Goal: Task Accomplishment & Management: Complete application form

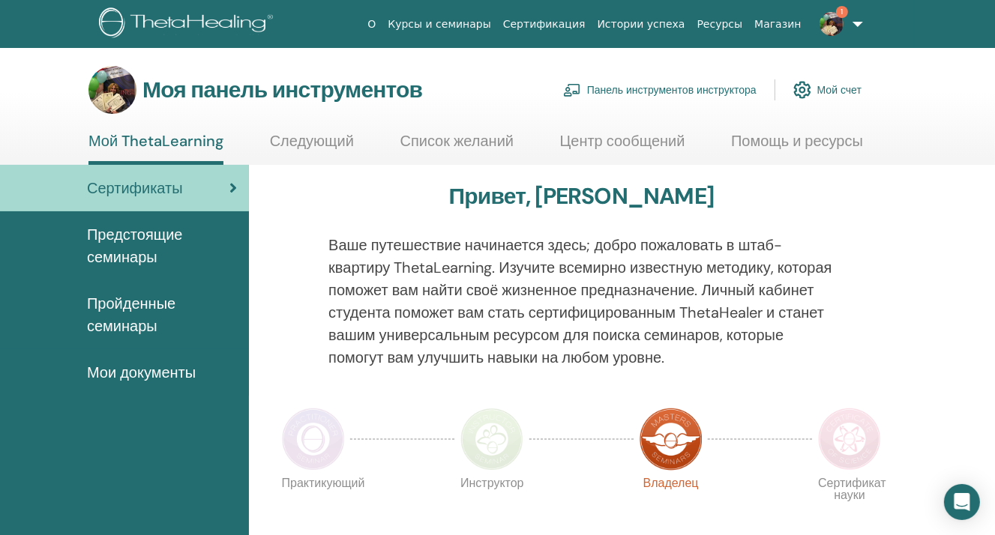
click at [836, 28] on img at bounding box center [831, 24] width 24 height 24
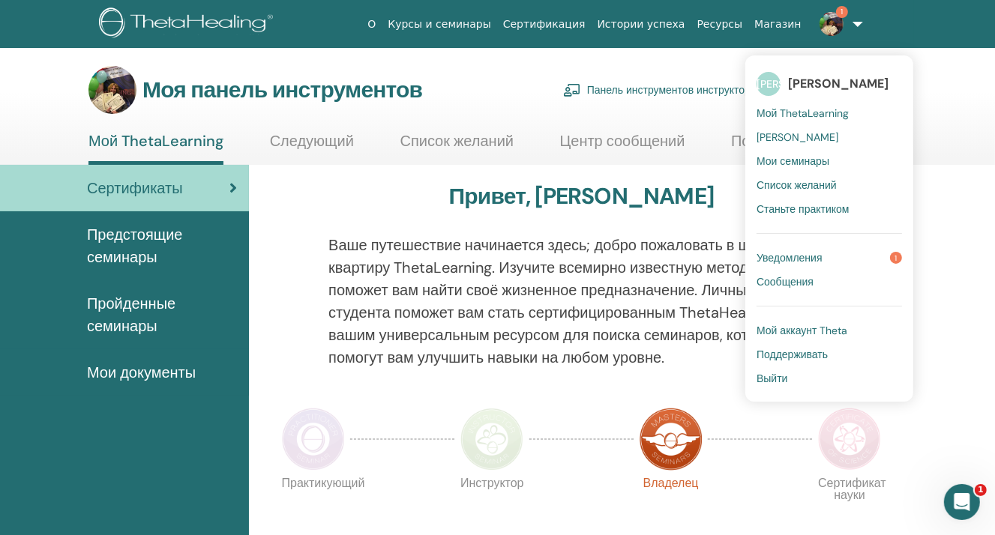
click at [660, 93] on font "Панель инструментов инструктора" at bounding box center [671, 90] width 169 height 13
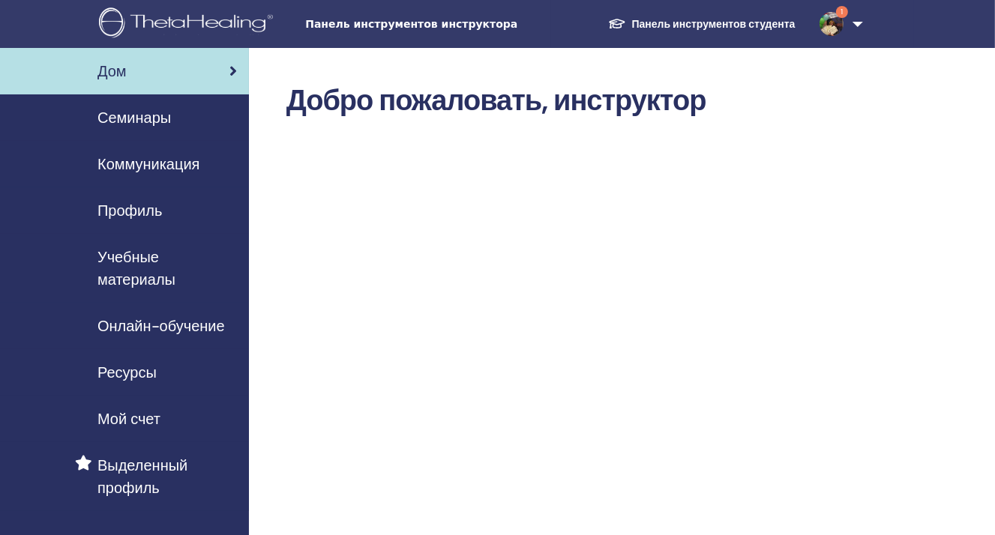
click at [192, 128] on div "Семинары" at bounding box center [124, 117] width 225 height 22
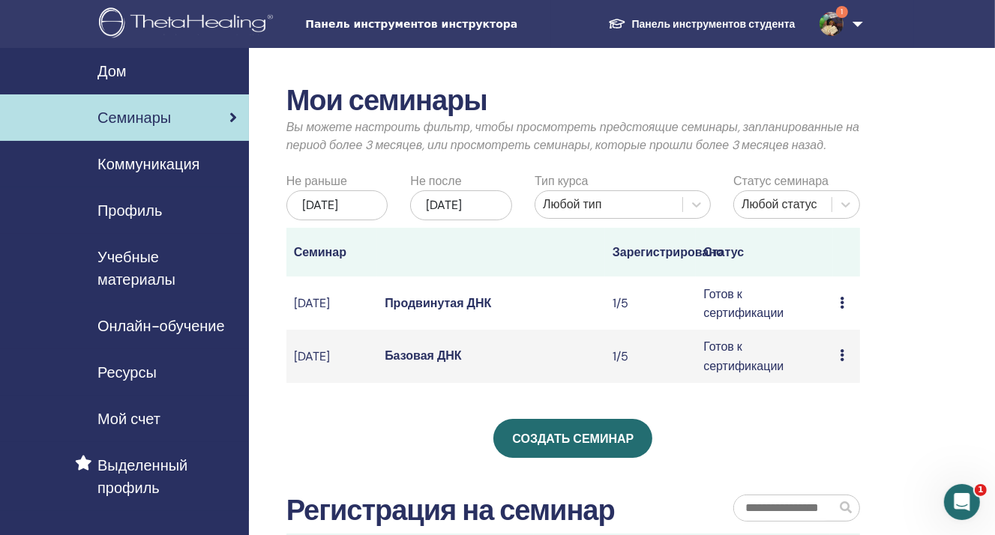
click at [834, 316] on td "Предварительный просмотр Редактировать Участники Отмена" at bounding box center [847, 303] width 28 height 53
click at [840, 309] on icon at bounding box center [842, 303] width 4 height 12
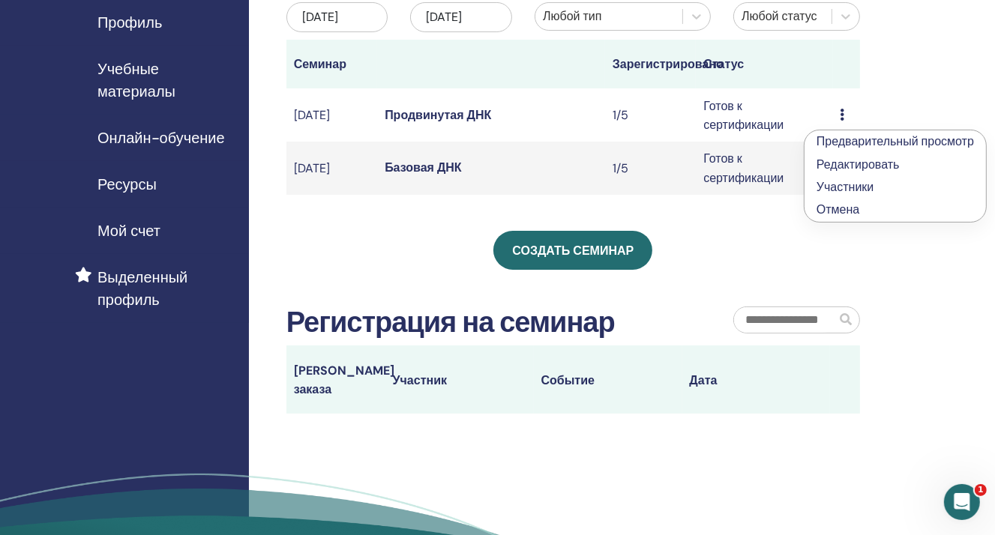
scroll to position [225, 0]
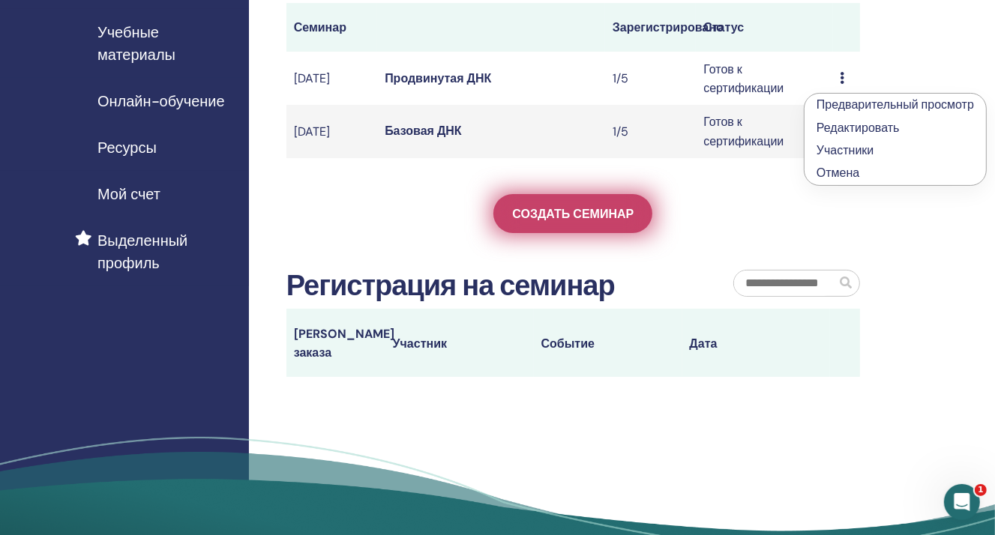
click at [584, 222] on font "Создать семинар" at bounding box center [572, 214] width 121 height 16
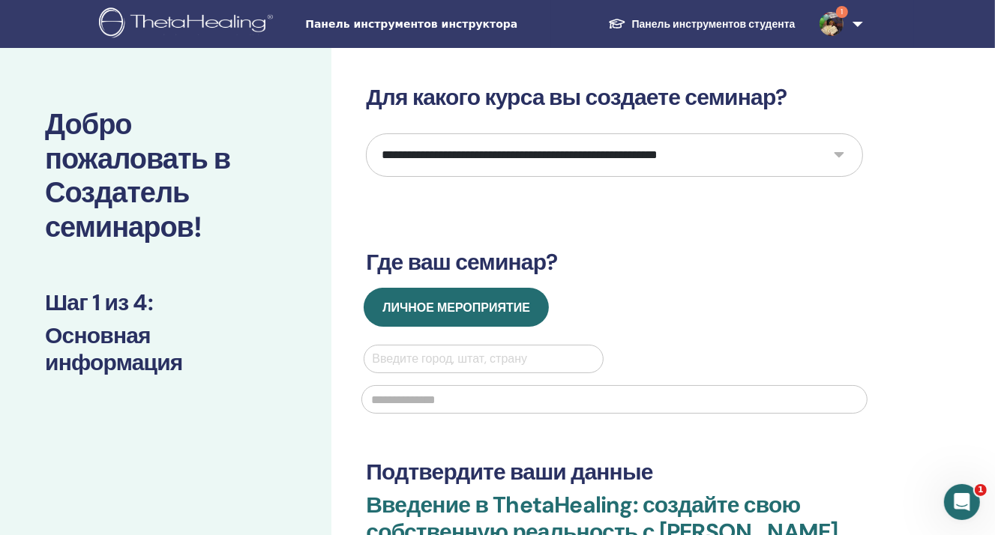
click at [431, 353] on div at bounding box center [483, 359] width 223 height 21
type input "**"
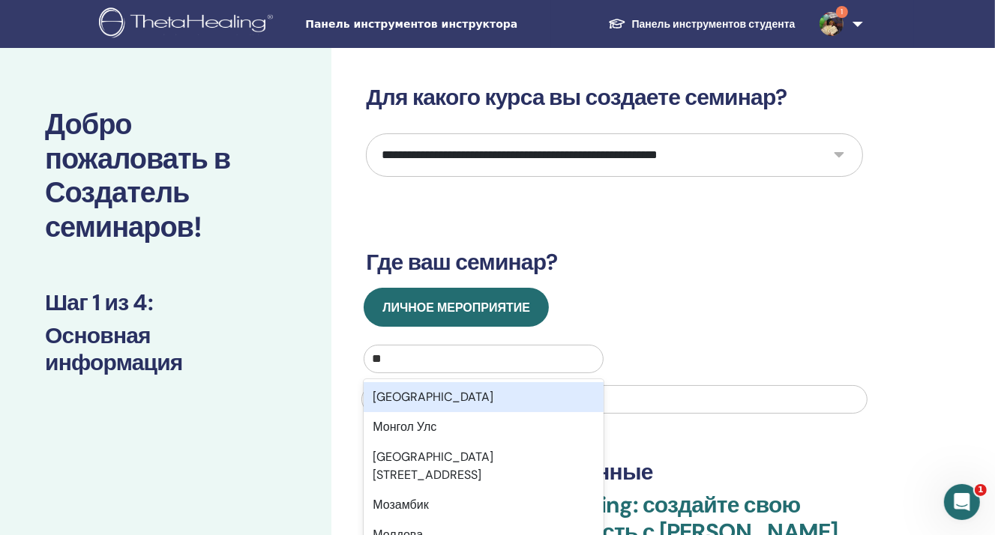
click at [431, 393] on div "Москва" at bounding box center [483, 397] width 239 height 30
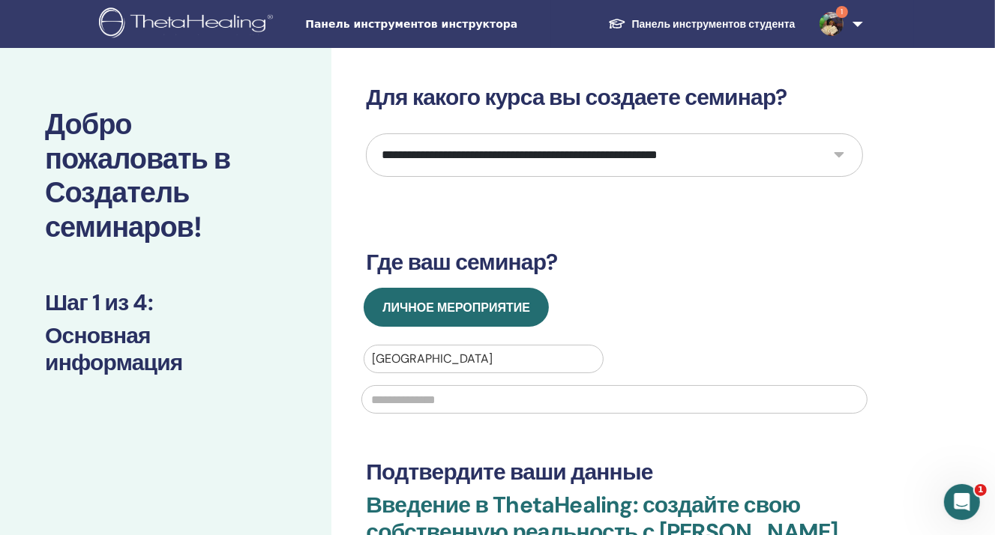
click at [427, 401] on input "text" at bounding box center [614, 399] width 506 height 28
type input "*"
type input "*********"
click at [563, 154] on select "**********" at bounding box center [614, 154] width 497 height 43
select select "**"
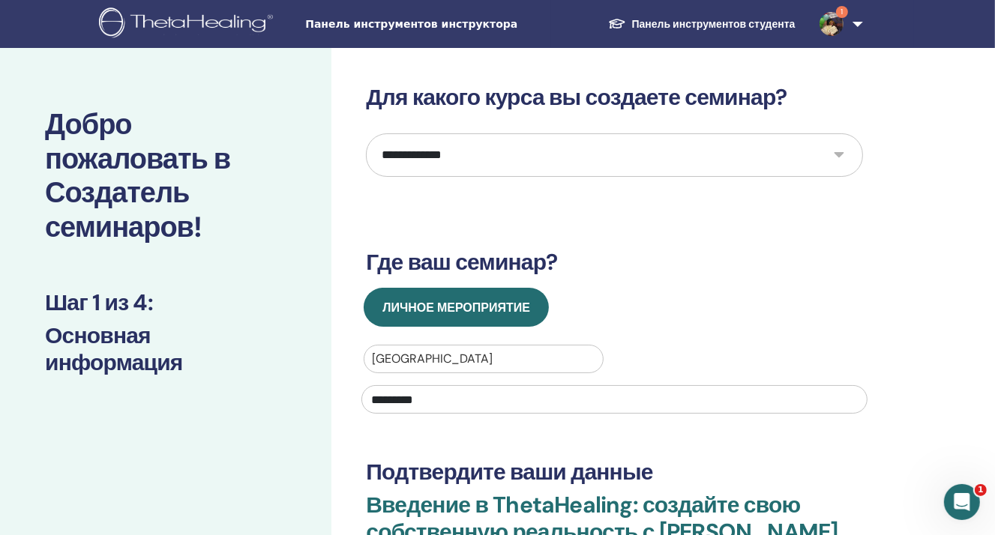
click at [366, 133] on select "**********" at bounding box center [614, 154] width 497 height 43
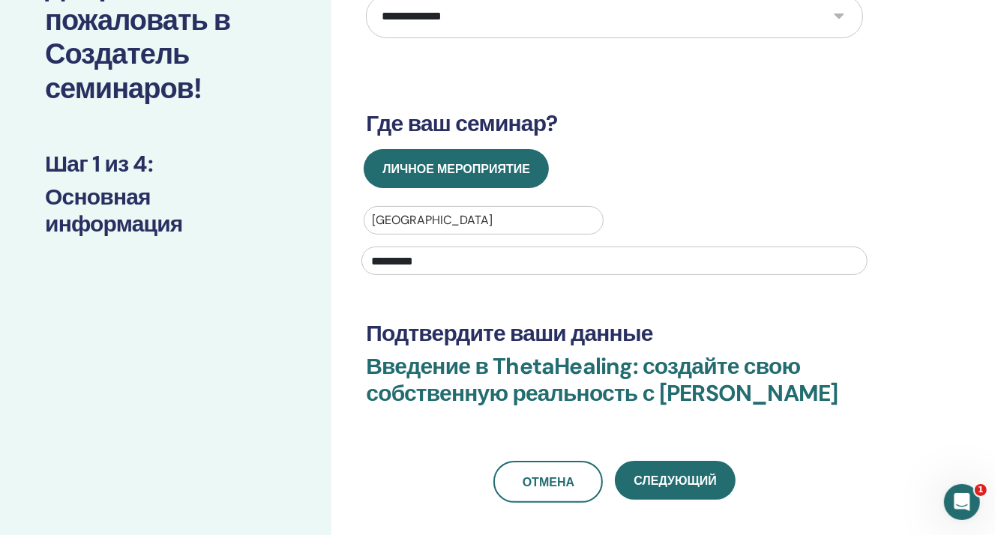
scroll to position [150, 0]
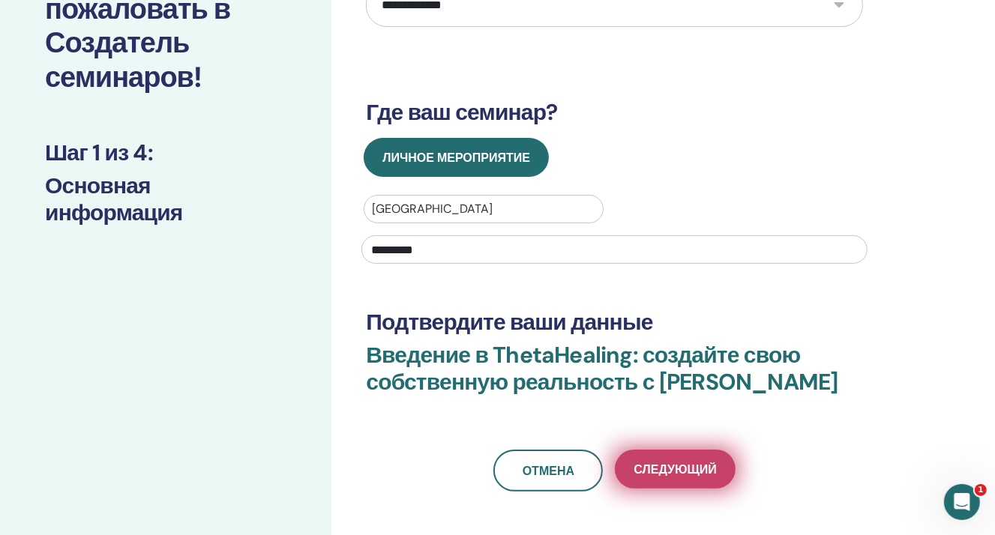
click at [673, 481] on button "Следующий" at bounding box center [675, 469] width 120 height 39
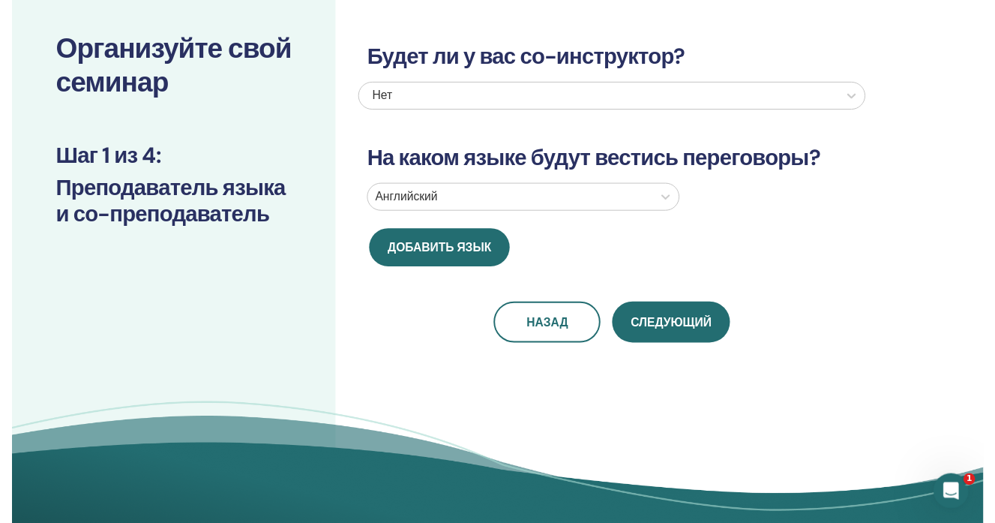
scroll to position [0, 0]
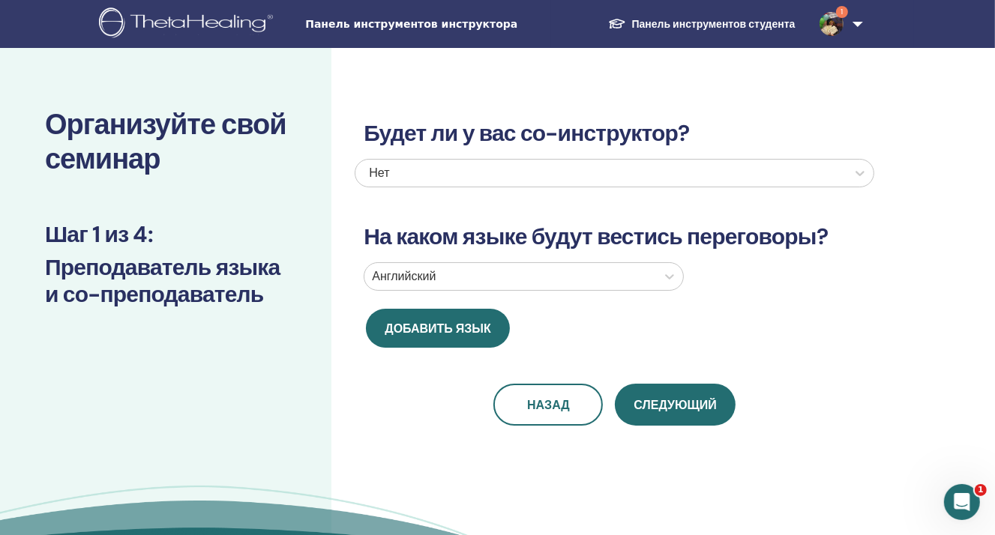
click at [505, 266] on div at bounding box center [510, 276] width 277 height 21
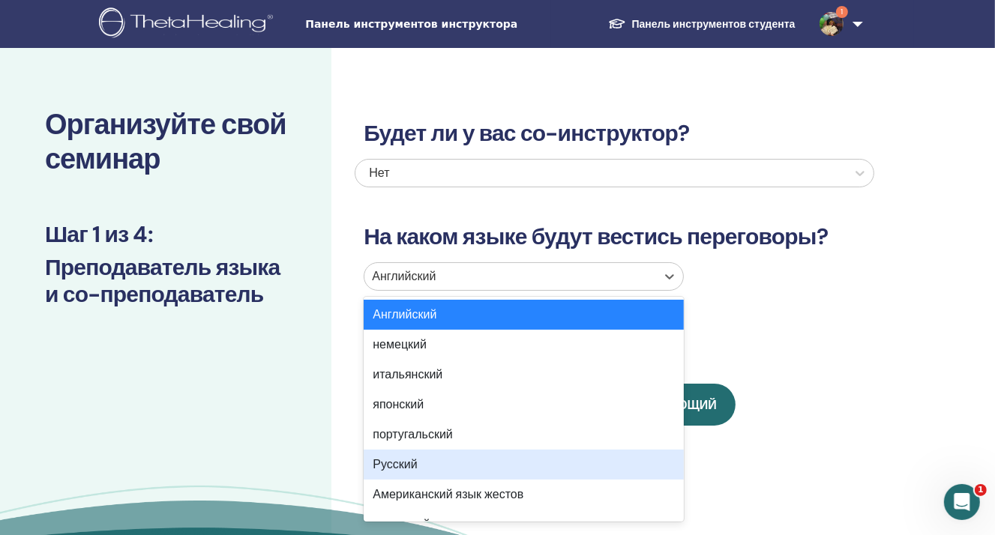
click at [448, 459] on div "Русский" at bounding box center [524, 465] width 320 height 30
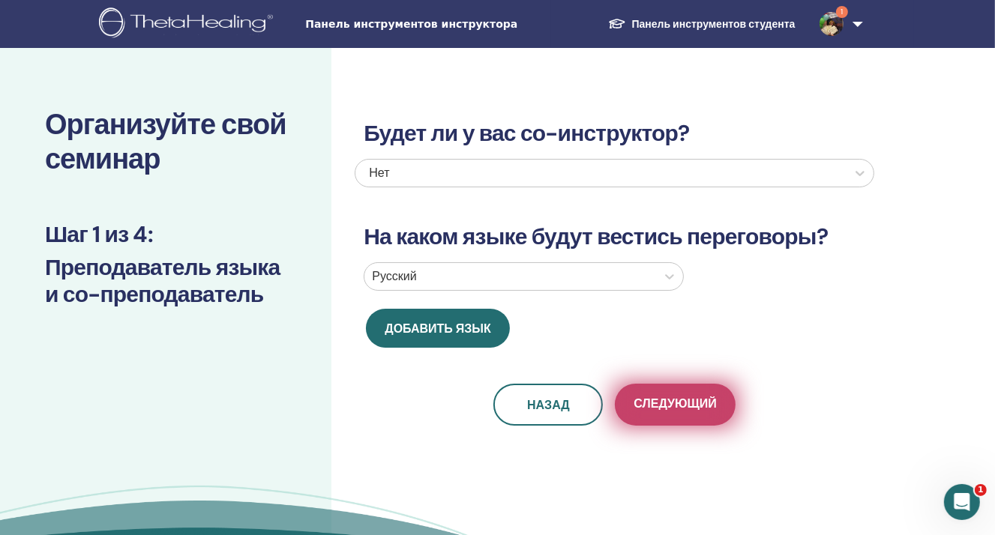
click at [687, 411] on font "Следующий" at bounding box center [675, 404] width 82 height 16
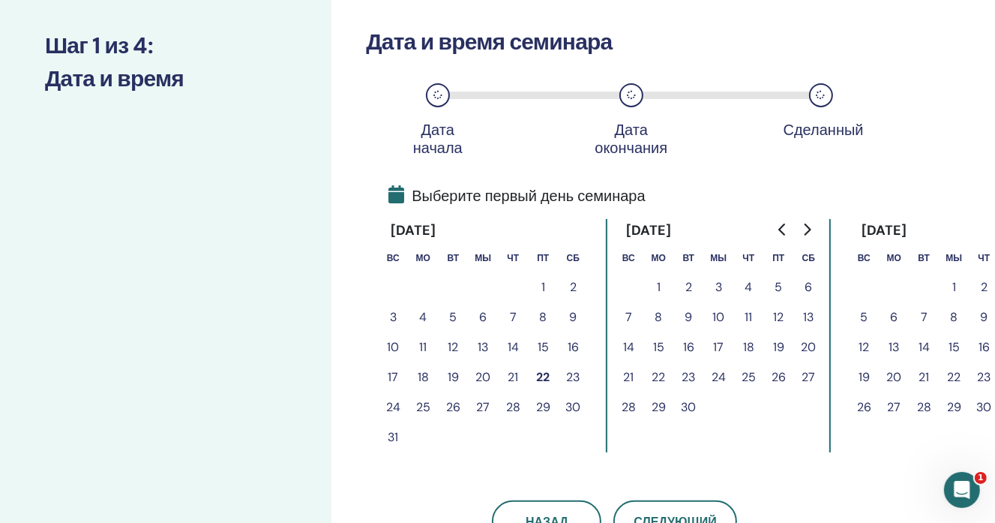
scroll to position [225, 0]
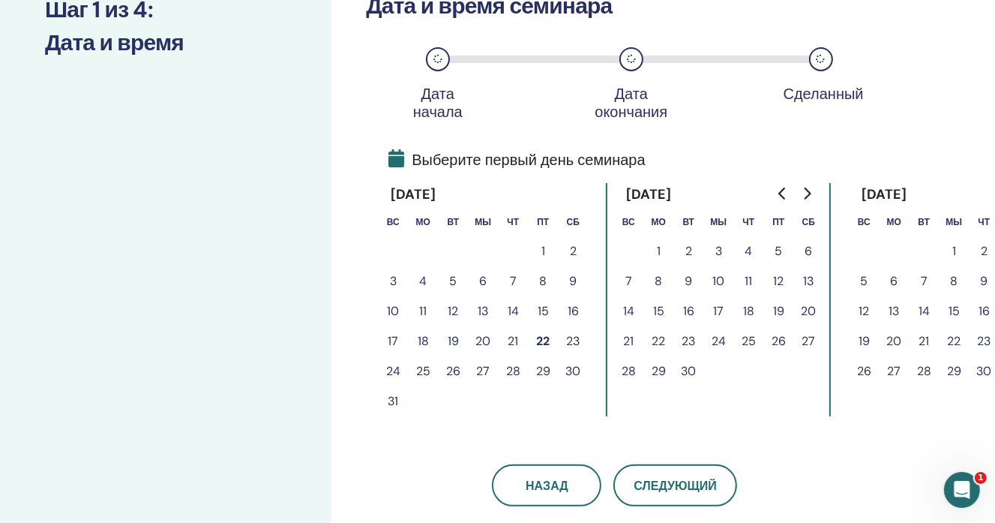
click at [571, 346] on font "23" at bounding box center [572, 341] width 13 height 16
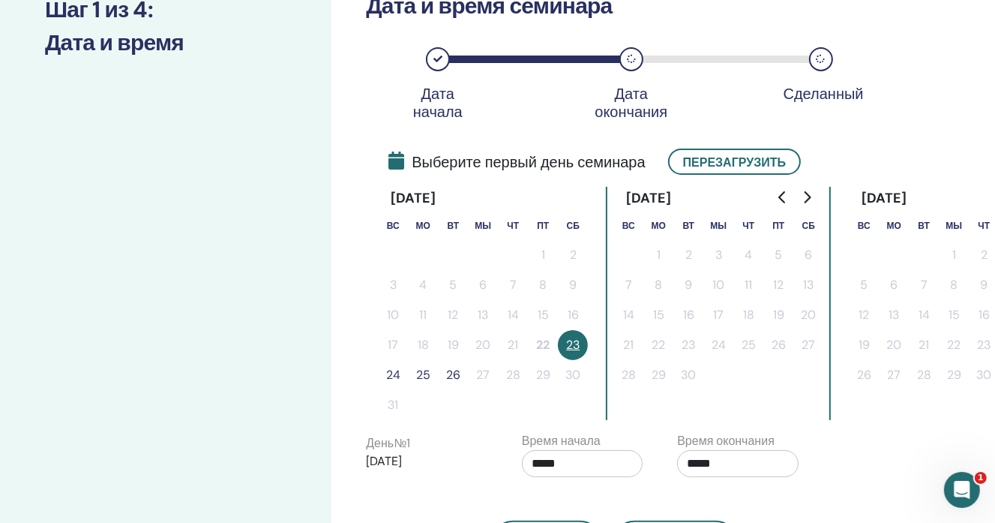
click at [397, 373] on font "24" at bounding box center [393, 375] width 14 height 16
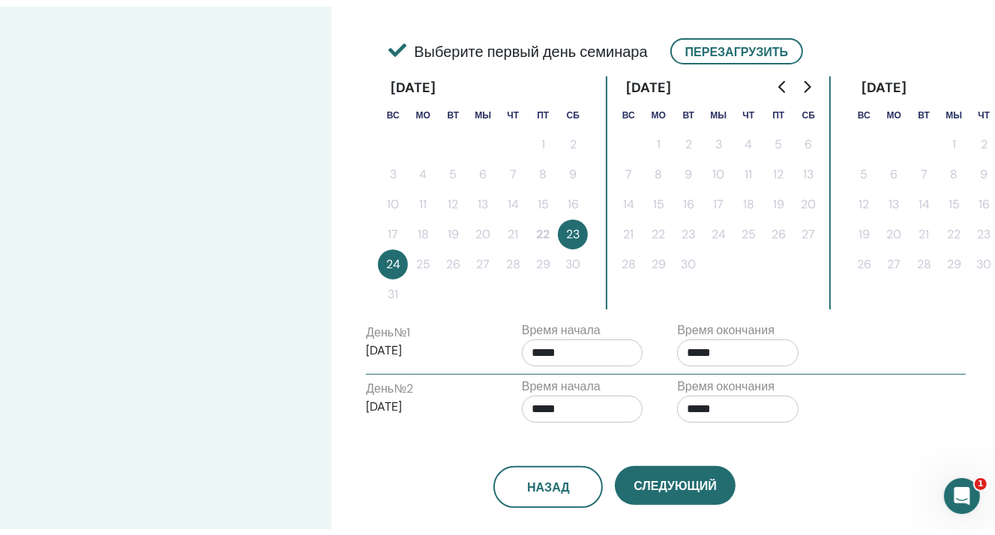
scroll to position [375, 0]
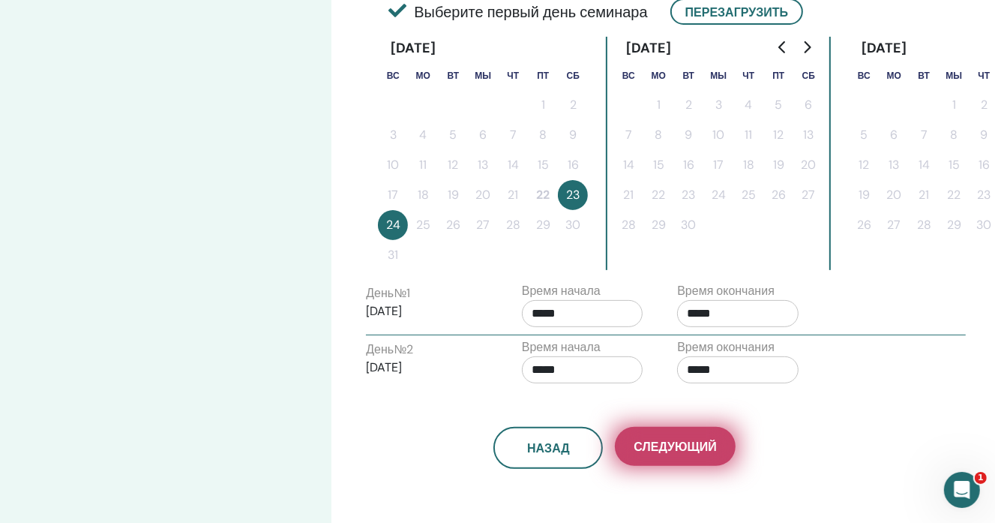
click at [703, 440] on font "Следующий" at bounding box center [675, 447] width 82 height 16
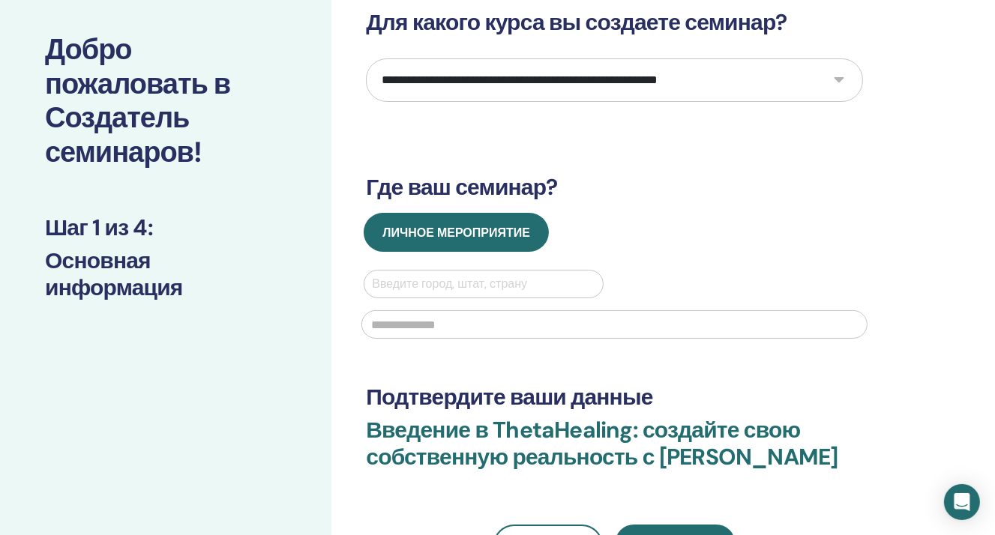
scroll to position [72, 0]
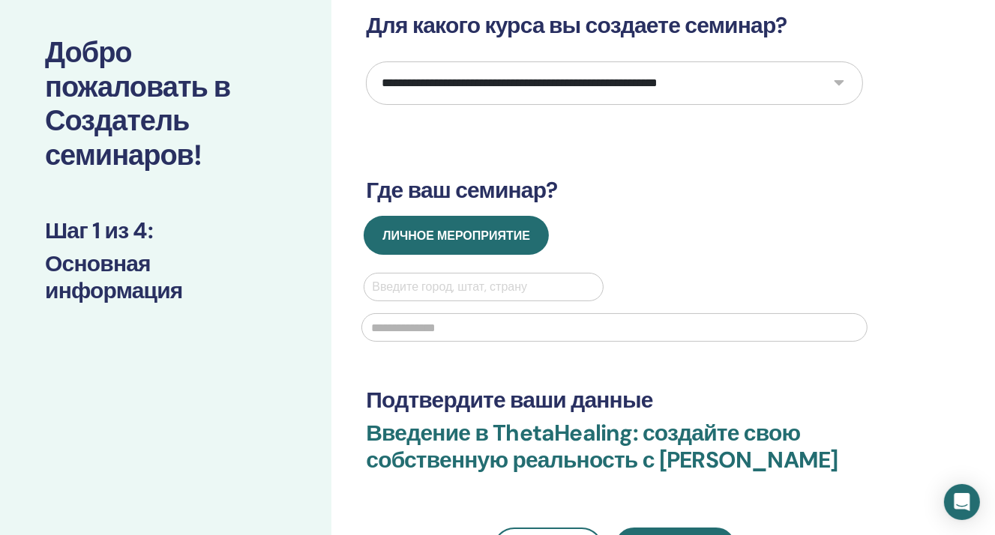
click at [453, 105] on select "**********" at bounding box center [614, 82] width 497 height 43
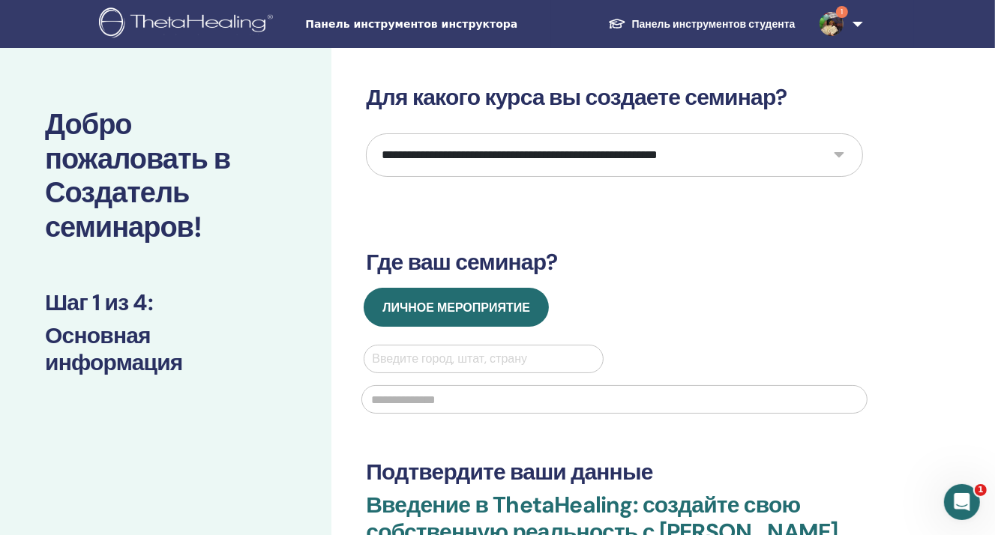
scroll to position [0, 0]
select select "**"
click at [366, 133] on select "**********" at bounding box center [614, 154] width 497 height 43
click at [418, 358] on div at bounding box center [483, 359] width 223 height 21
type input "*"
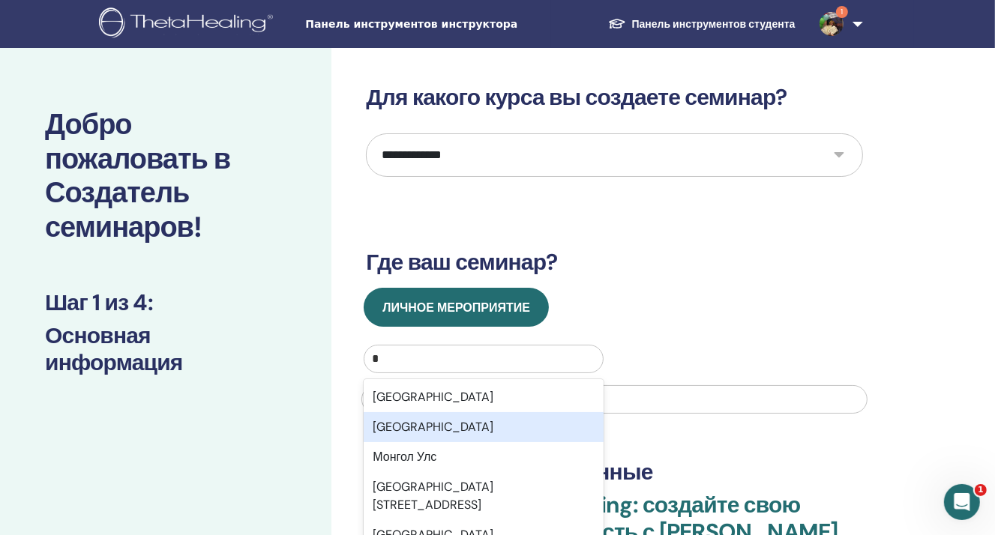
click at [402, 428] on font "Москва" at bounding box center [433, 427] width 121 height 16
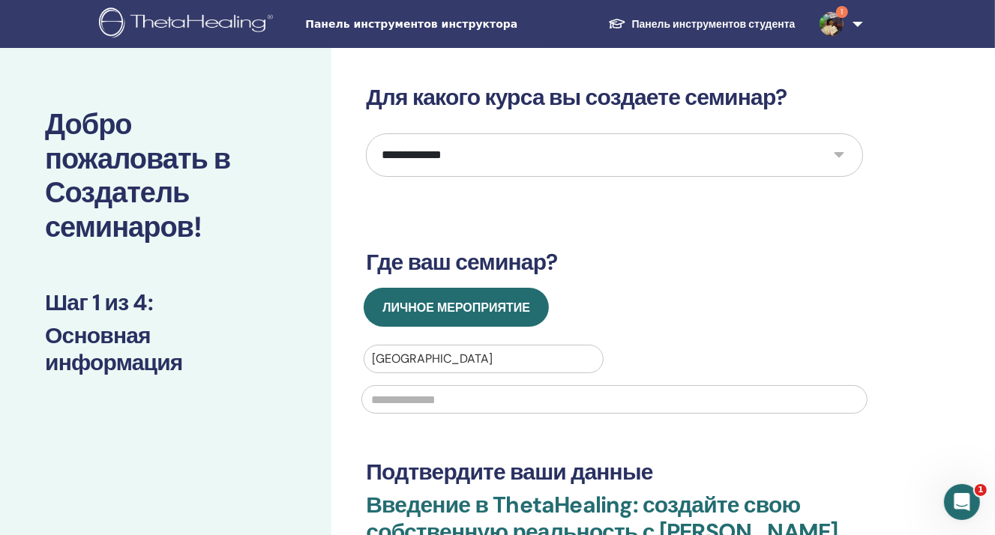
click at [405, 401] on input "text" at bounding box center [614, 399] width 506 height 28
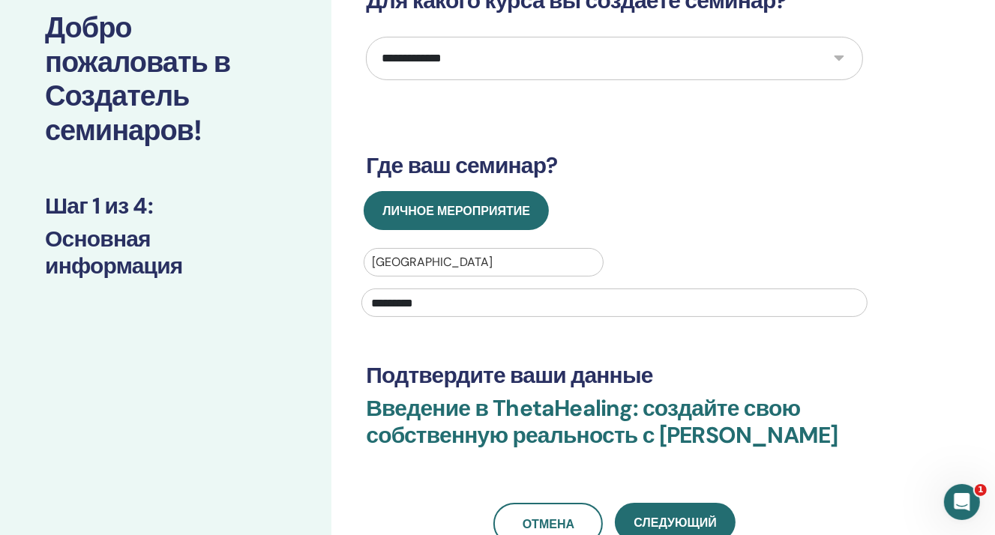
scroll to position [225, 0]
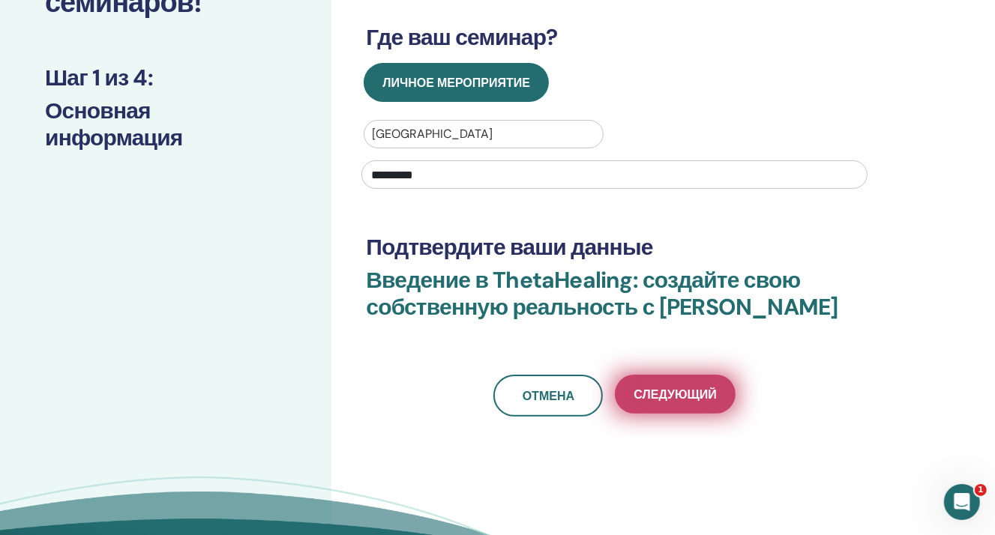
type input "*********"
click at [708, 403] on button "Следующий" at bounding box center [675, 394] width 120 height 39
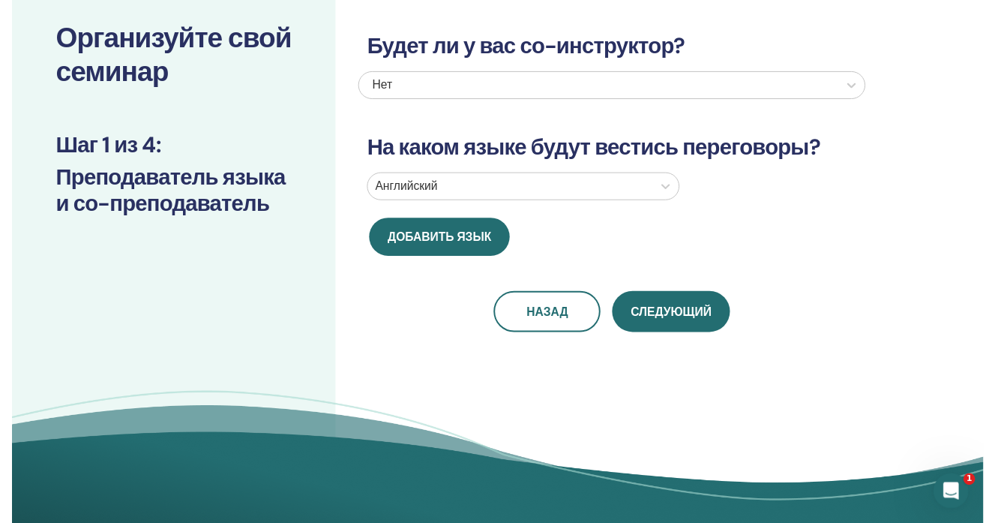
scroll to position [0, 0]
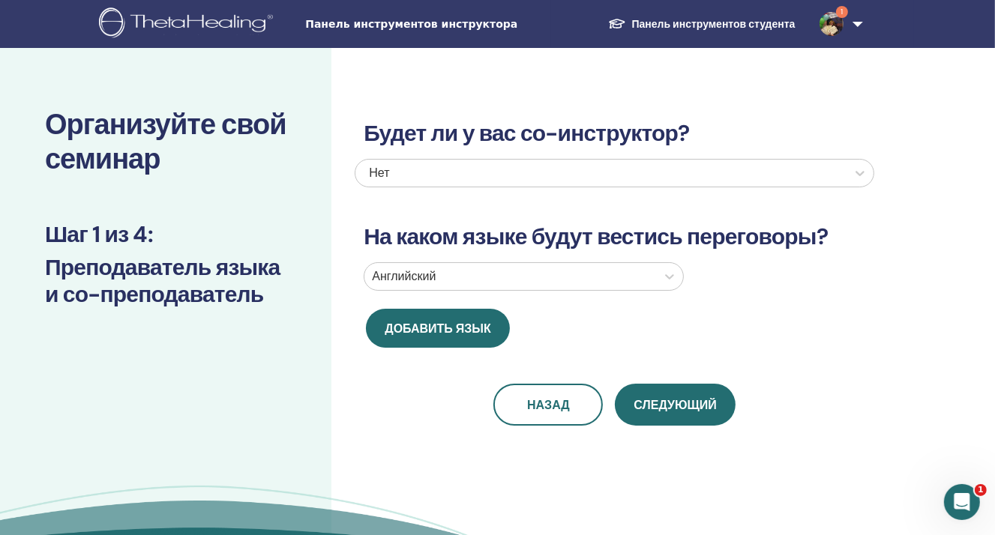
click at [522, 278] on div at bounding box center [510, 276] width 277 height 21
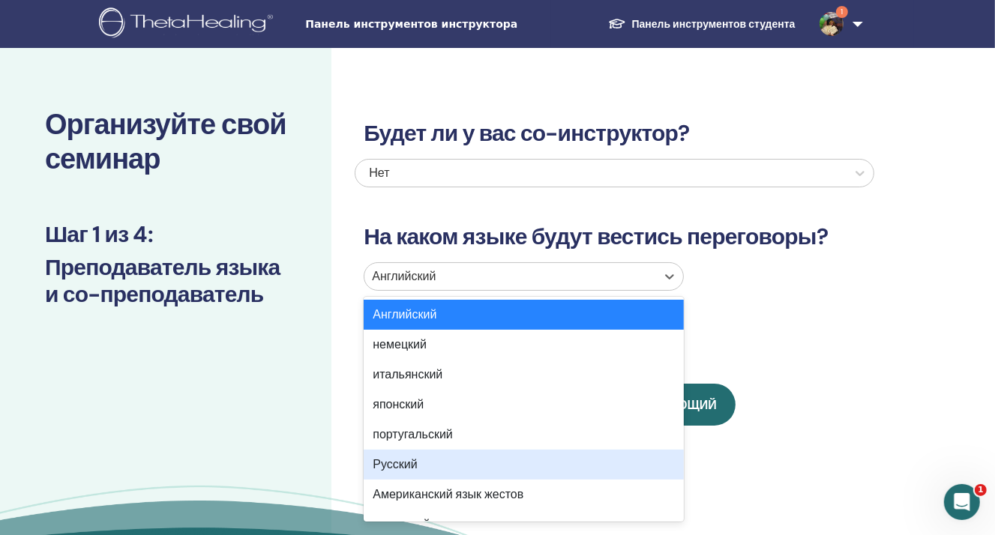
click at [470, 457] on div "Русский" at bounding box center [524, 465] width 320 height 30
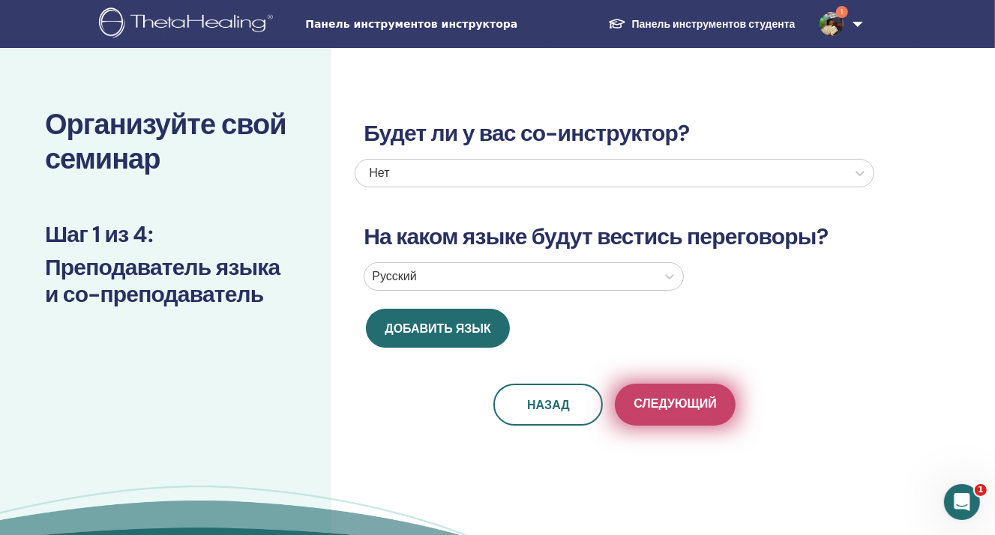
click at [696, 403] on font "Следующий" at bounding box center [675, 404] width 82 height 16
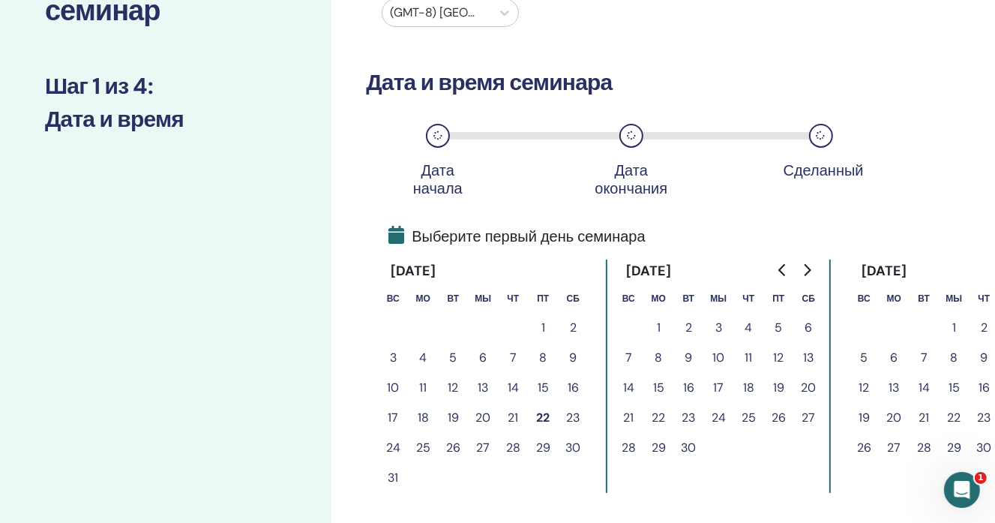
scroll to position [150, 0]
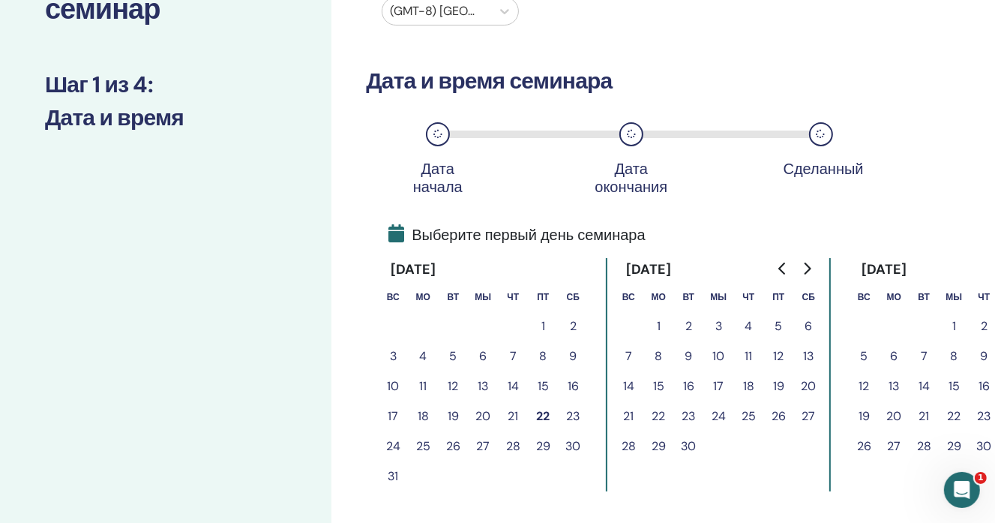
click at [571, 408] on font "23" at bounding box center [572, 416] width 13 height 16
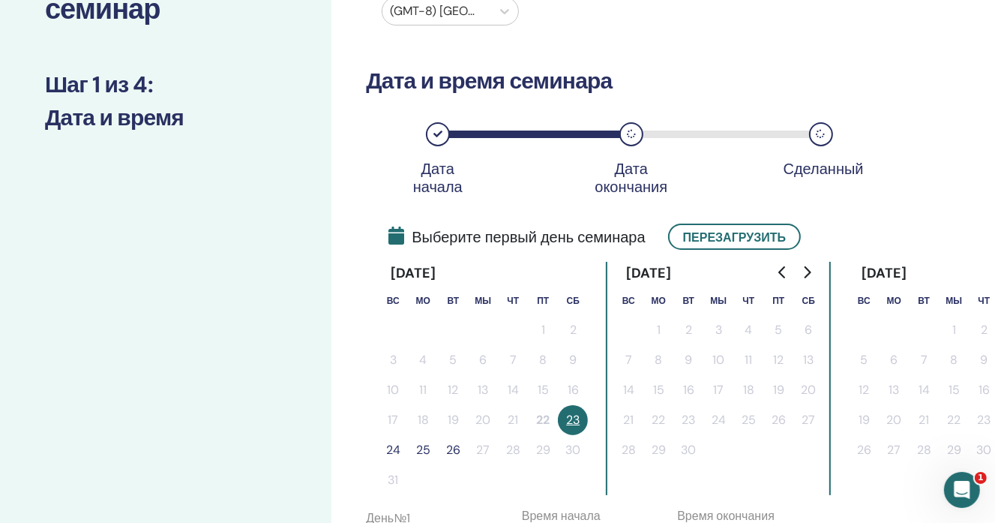
click at [397, 454] on font "24" at bounding box center [393, 450] width 14 height 16
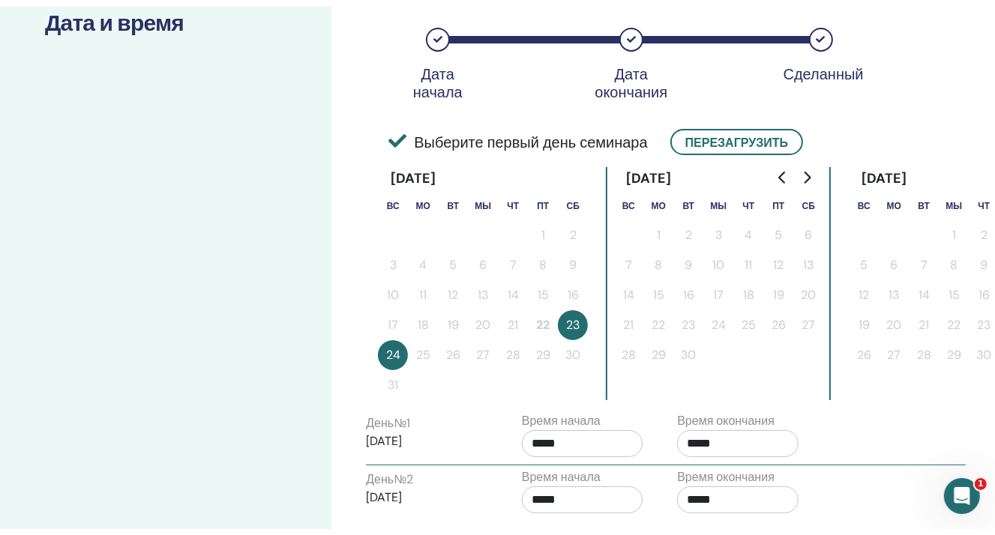
scroll to position [375, 0]
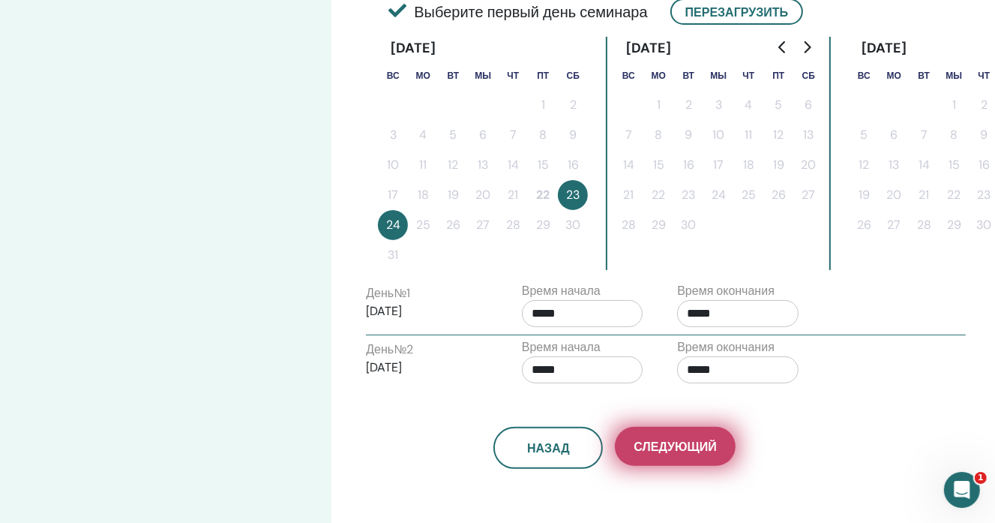
click at [642, 432] on button "Следующий" at bounding box center [675, 446] width 120 height 39
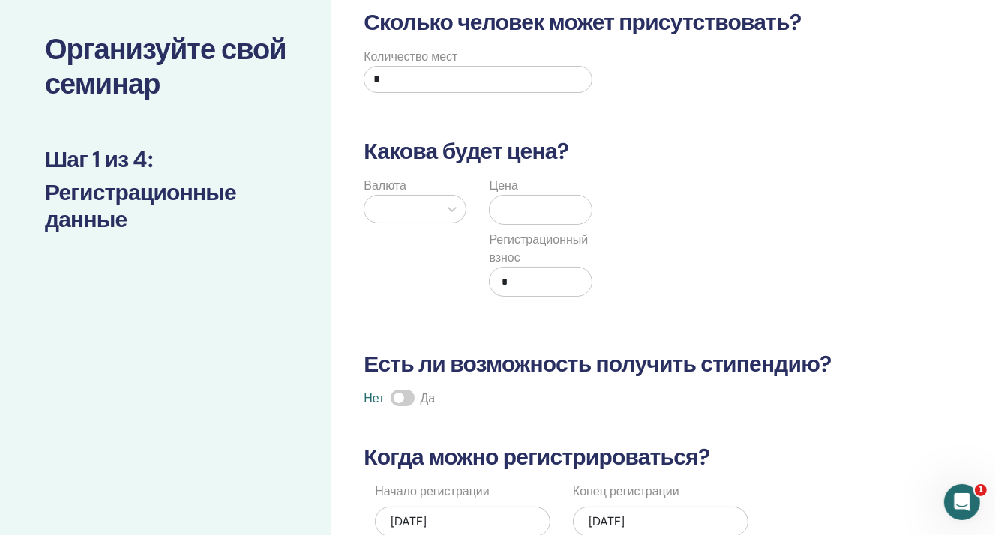
scroll to position [0, 0]
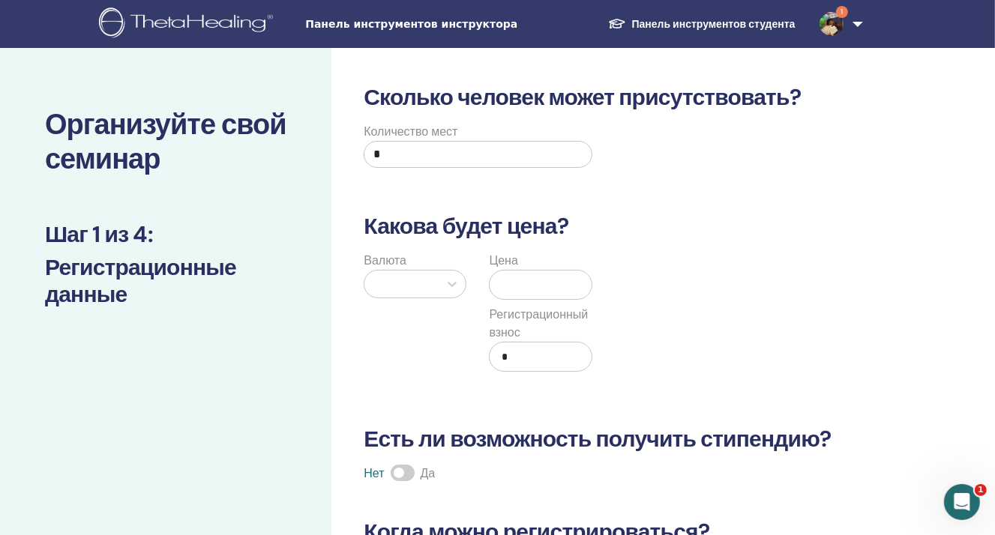
click at [423, 160] on input "*" at bounding box center [478, 154] width 228 height 27
click at [450, 280] on icon at bounding box center [452, 284] width 15 height 15
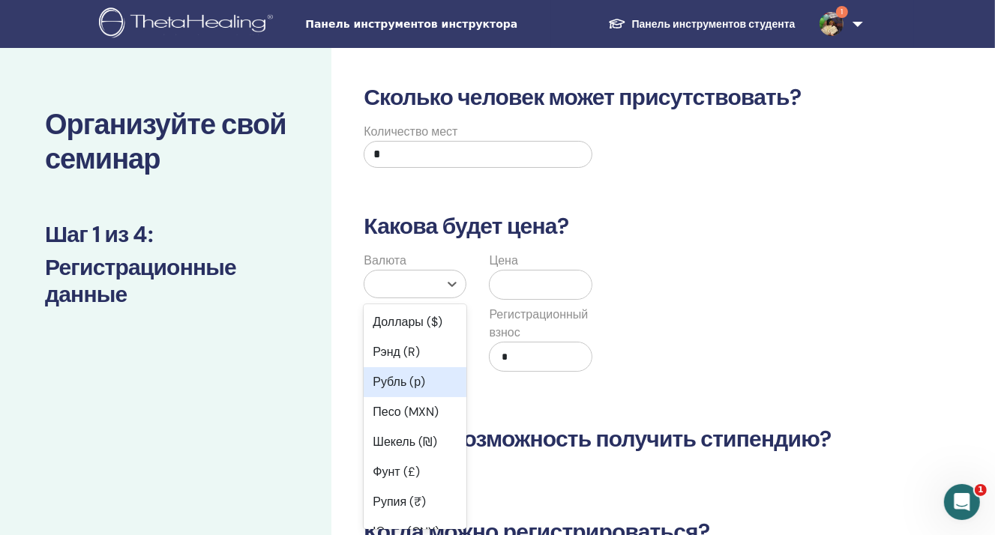
click at [427, 379] on div "Рубль (р)" at bounding box center [415, 382] width 103 height 30
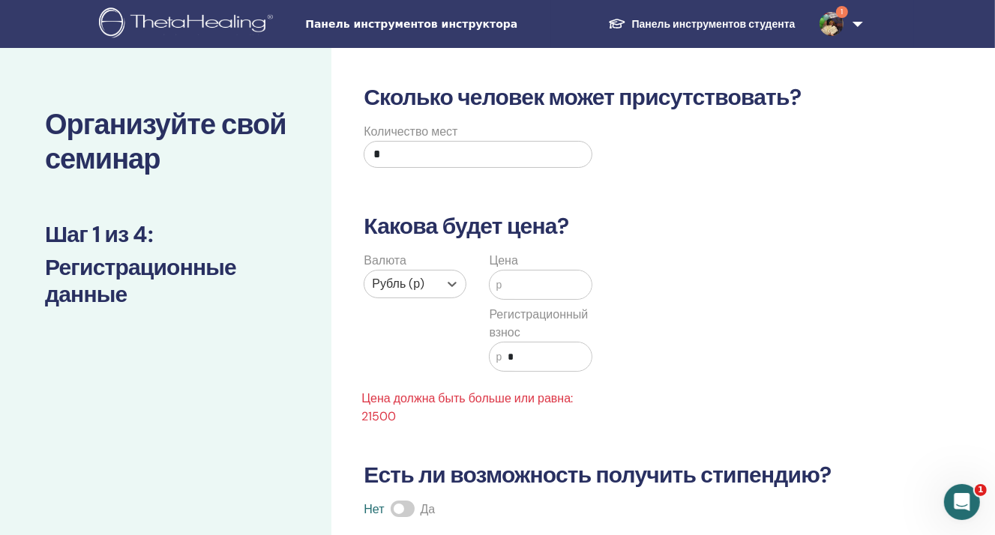
click at [496, 283] on font "р" at bounding box center [499, 285] width 6 height 12
click at [534, 280] on input "text" at bounding box center [546, 285] width 89 height 28
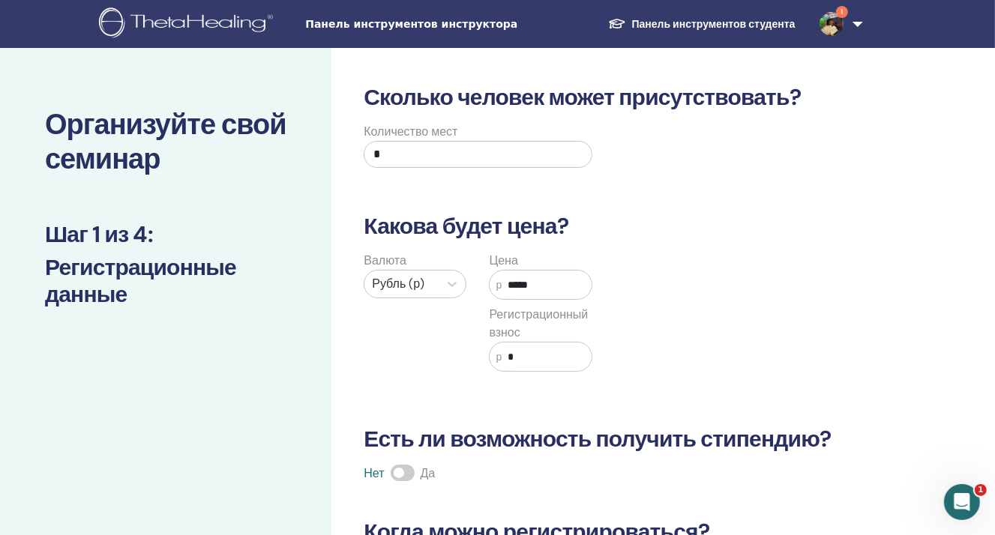
type input "*****"
click at [418, 165] on input "*" at bounding box center [478, 154] width 228 height 27
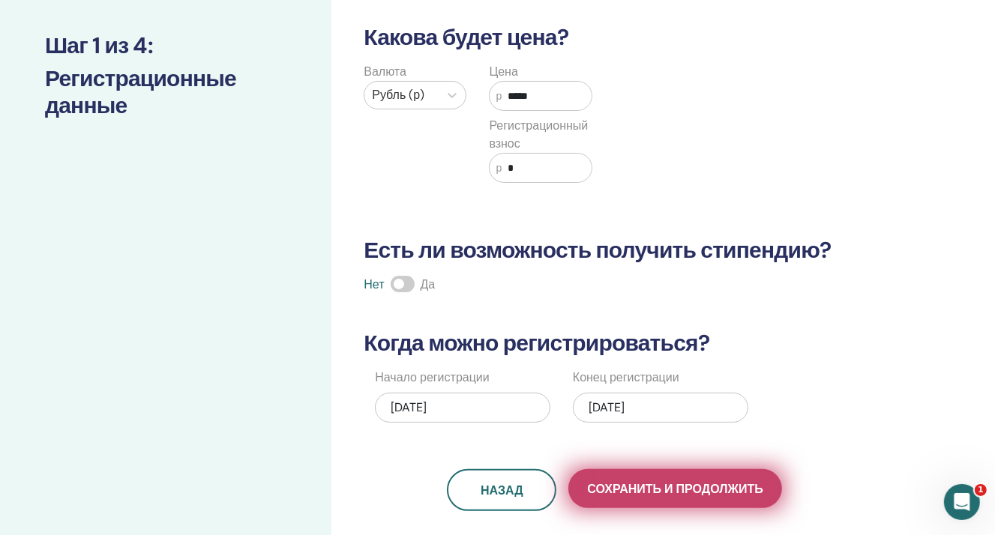
scroll to position [225, 0]
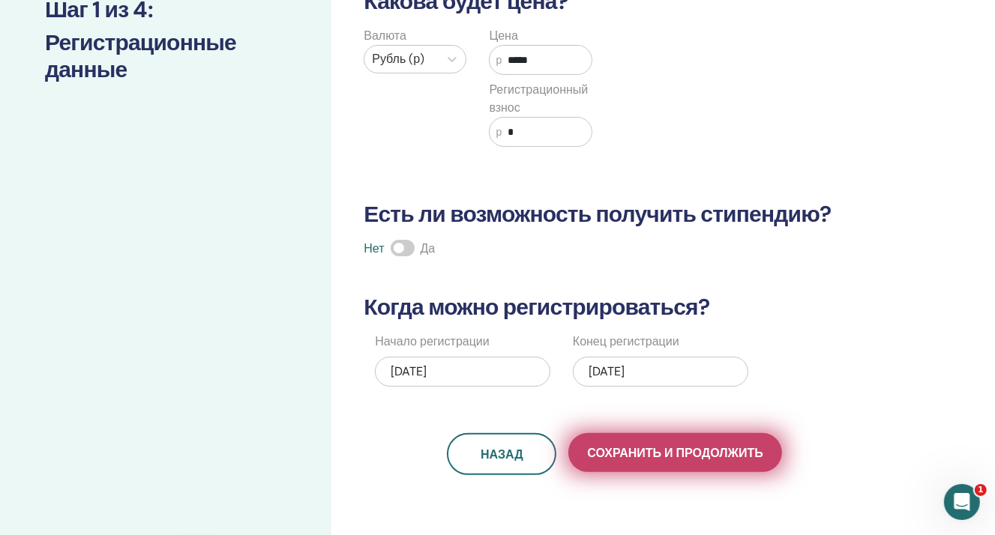
click at [633, 463] on button "Сохранить и продолжить" at bounding box center [674, 452] width 213 height 39
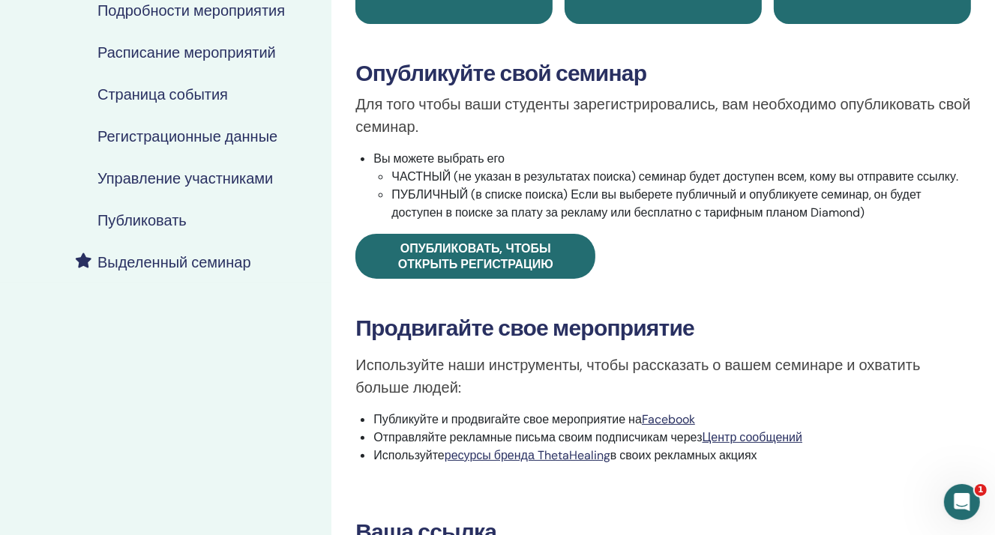
scroll to position [75, 0]
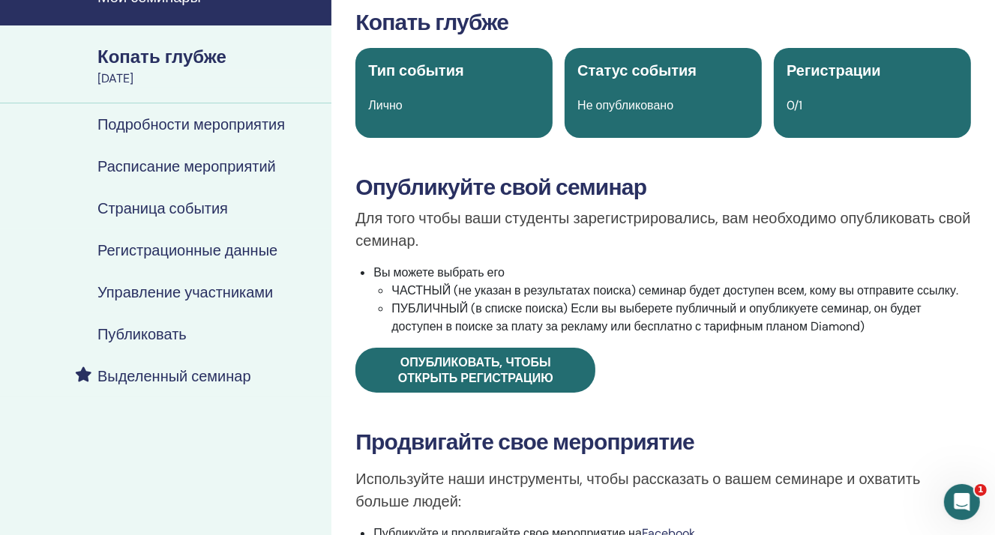
click at [399, 310] on font "ПУБЛИЧНЫЙ (в списке поиска) Если вы выберете публичный и опубликуете семинар, о…" at bounding box center [655, 318] width 529 height 34
click at [387, 312] on li "Вы можете выбрать его ЧАСТНЫЙ (не указан в результатах поиска) семинар будет до…" at bounding box center [672, 300] width 598 height 72
click at [391, 310] on li "ПУБЛИЧНЫЙ (в списке поиска) Если вы выберете публичный и опубликуете семинар, о…" at bounding box center [681, 318] width 580 height 36
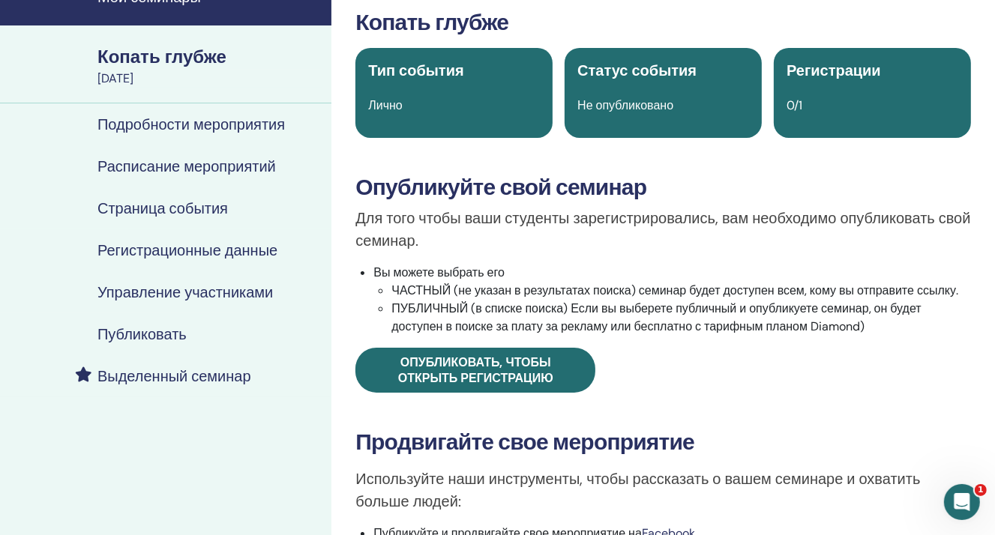
click at [391, 307] on li "ПУБЛИЧНЫЙ (в списке поиска) Если вы выберете публичный и опубликуете семинар, о…" at bounding box center [681, 318] width 580 height 36
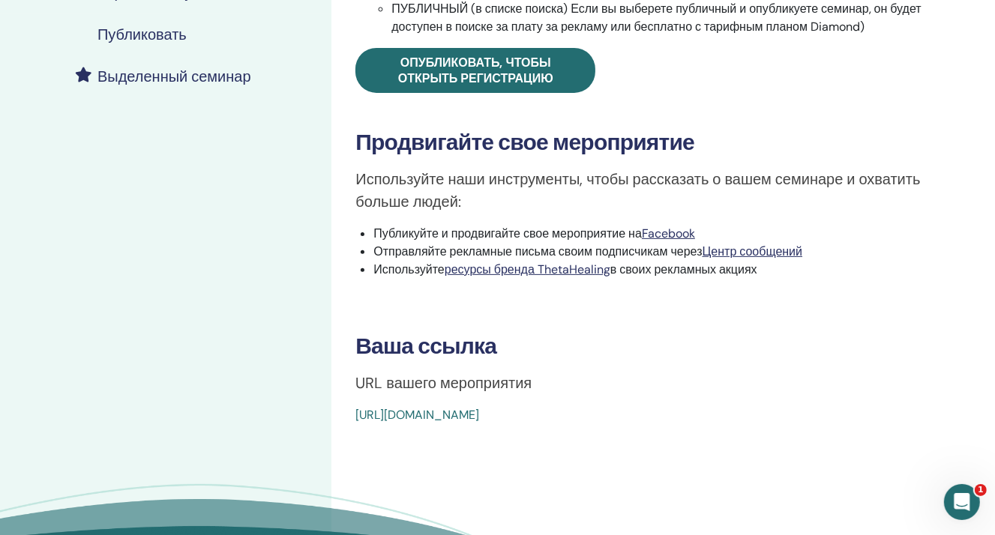
scroll to position [225, 0]
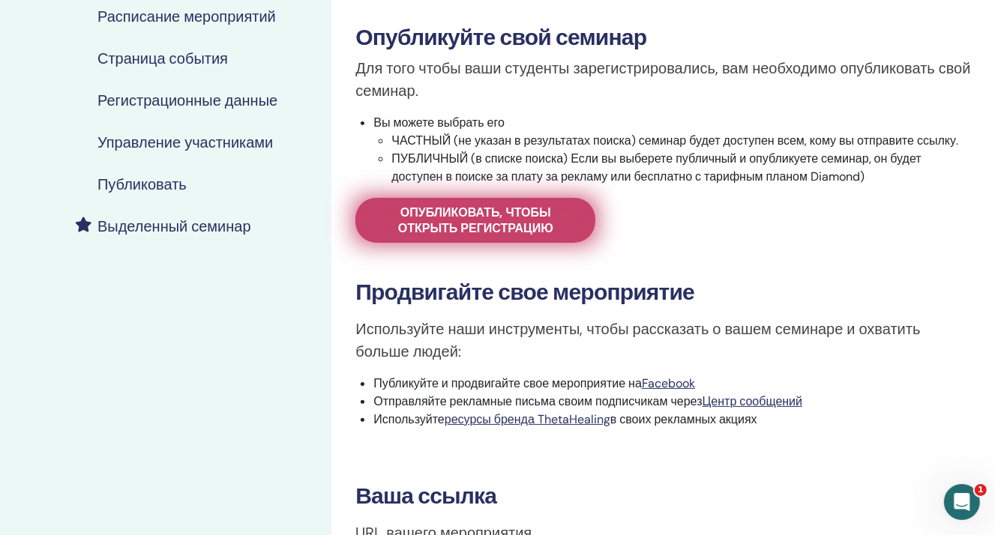
click at [402, 217] on font "Опубликовать, чтобы открыть регистрацию" at bounding box center [475, 220] width 155 height 31
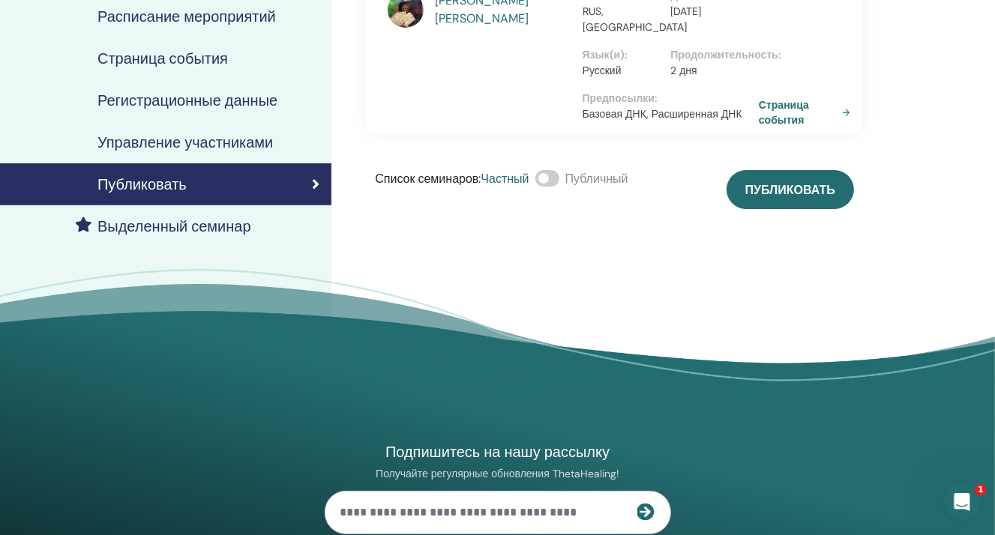
scroll to position [75, 0]
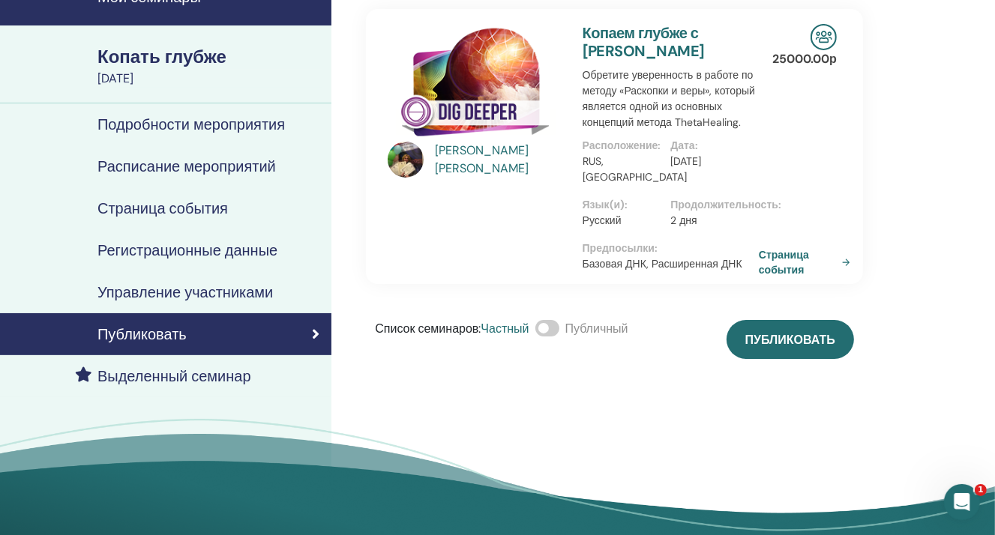
click at [558, 337] on span at bounding box center [547, 328] width 24 height 16
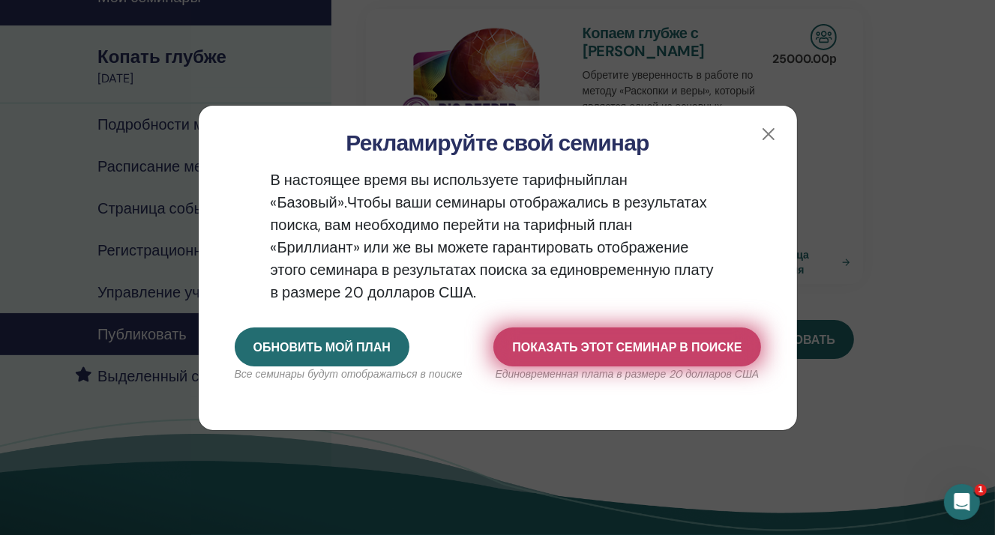
click at [509, 364] on button "Показать этот семинар в поиске" at bounding box center [626, 347] width 267 height 39
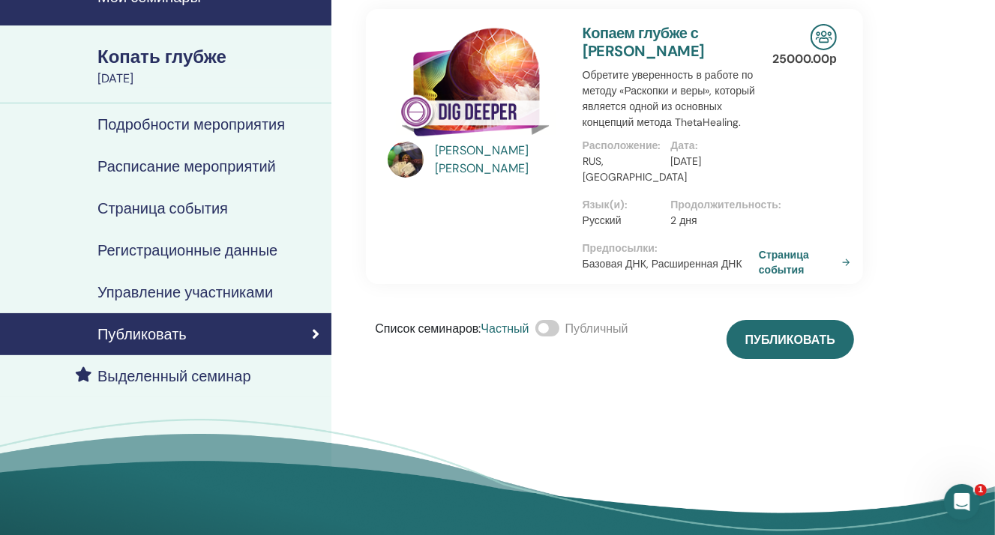
click at [556, 337] on span at bounding box center [547, 328] width 24 height 16
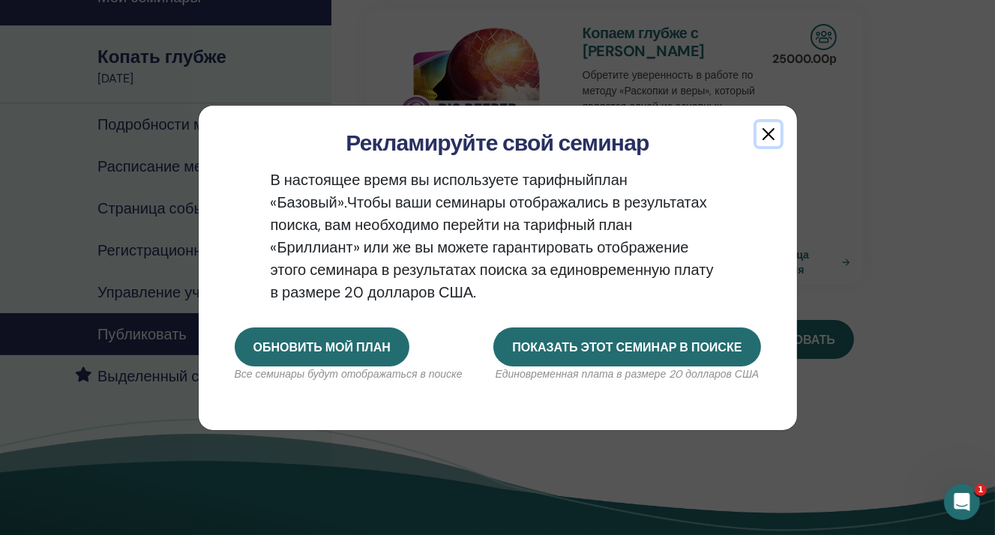
click at [765, 139] on button "button" at bounding box center [768, 134] width 24 height 24
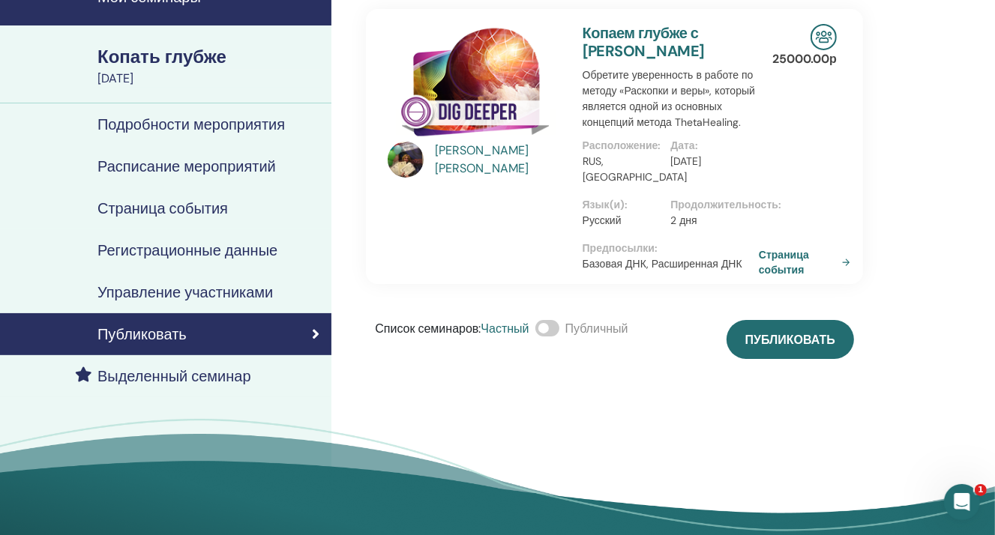
click at [559, 337] on span at bounding box center [547, 328] width 24 height 16
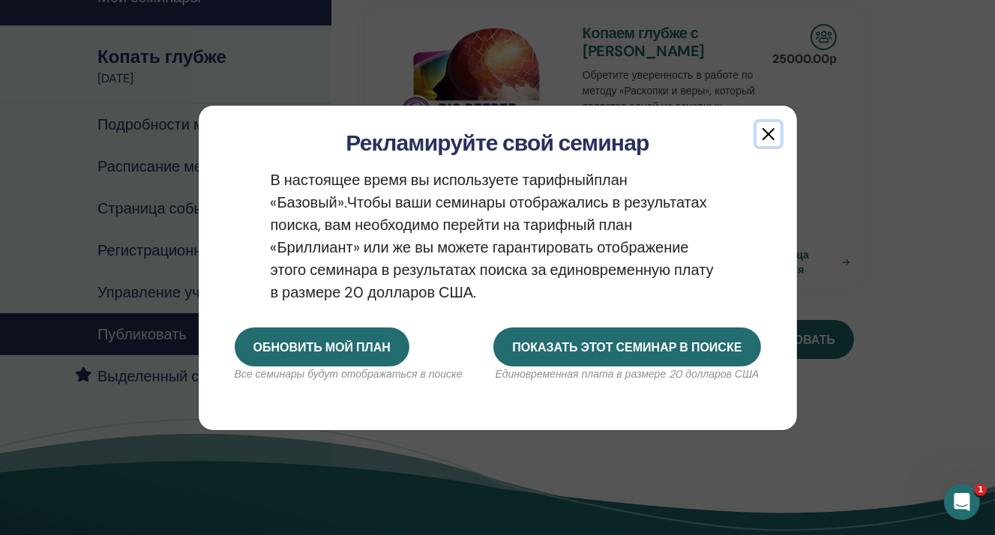
click at [772, 124] on button "button" at bounding box center [768, 134] width 24 height 24
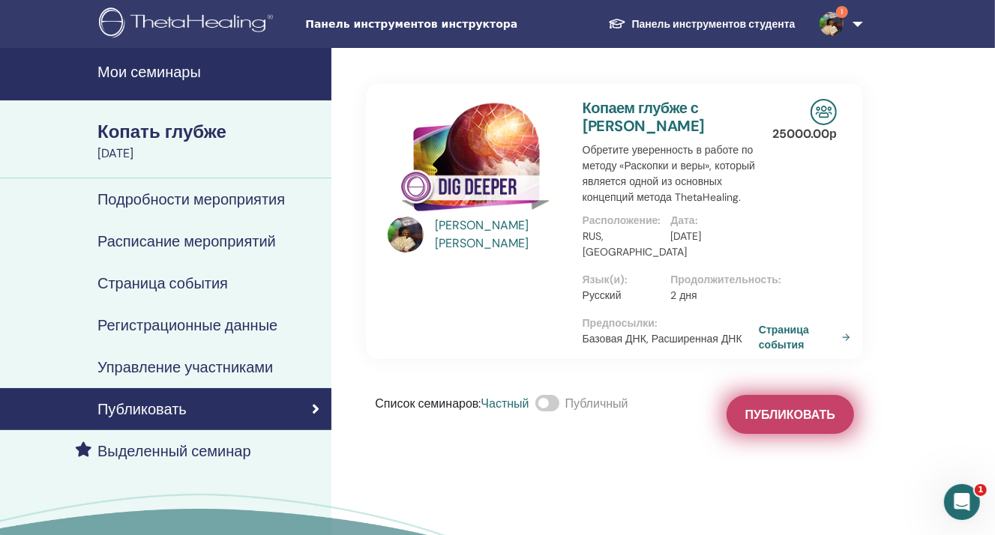
click at [774, 434] on button "Публиковать" at bounding box center [789, 414] width 127 height 39
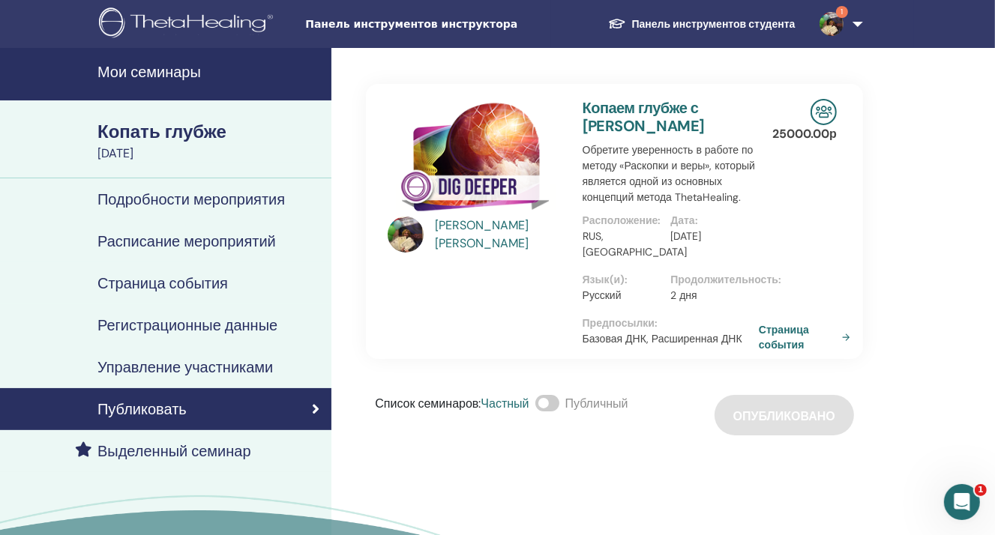
click at [250, 406] on div "Публиковать" at bounding box center [165, 409] width 307 height 18
click at [133, 153] on font "[DATE]" at bounding box center [115, 153] width 36 height 16
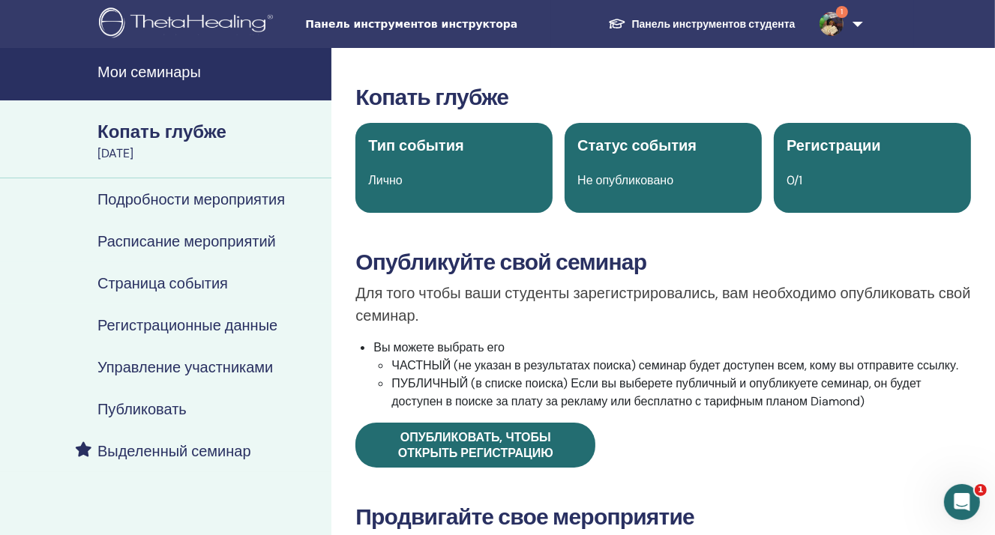
click at [133, 64] on font "Мои семинары" at bounding box center [148, 71] width 103 height 19
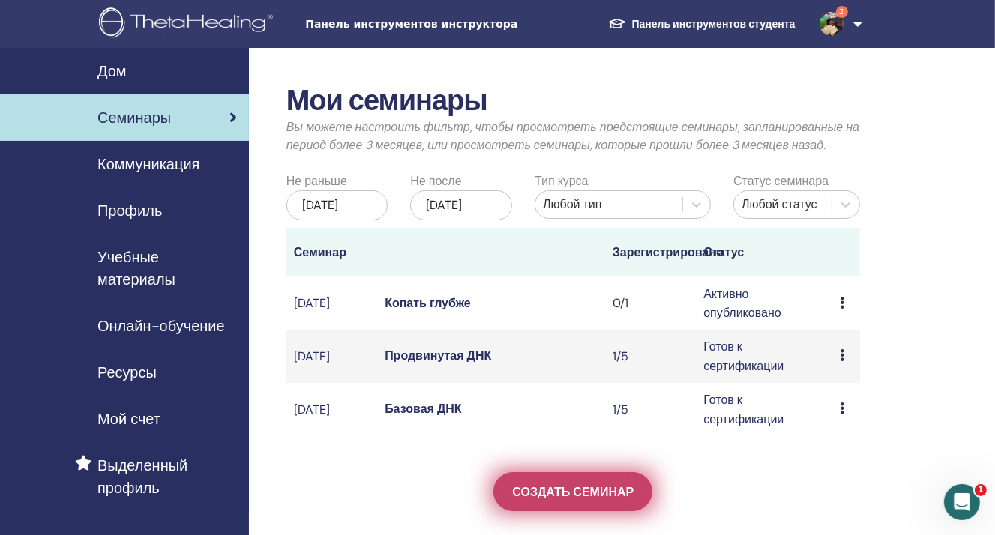
click at [524, 500] on font "Создать семинар" at bounding box center [572, 492] width 121 height 16
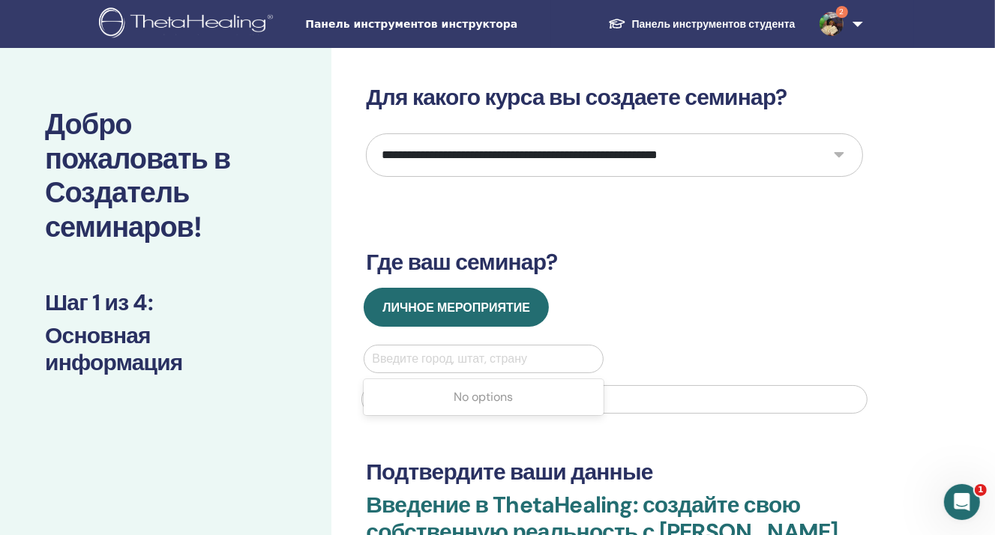
click at [446, 358] on div at bounding box center [483, 359] width 223 height 21
click at [439, 154] on select "**********" at bounding box center [614, 154] width 497 height 43
select select "****"
click at [366, 133] on select "**********" at bounding box center [614, 154] width 497 height 43
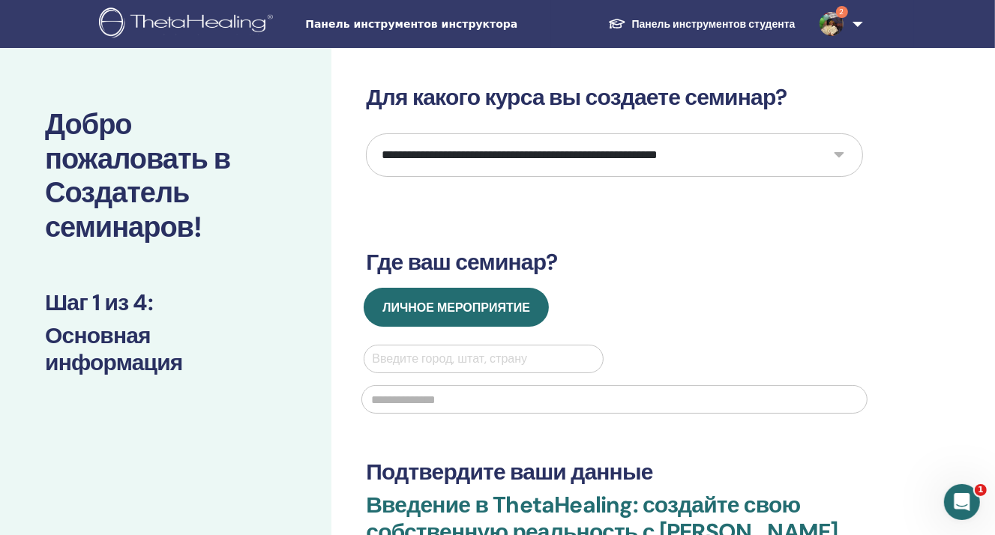
click at [468, 370] on div "Введите город, штат, страну" at bounding box center [483, 359] width 238 height 27
type input "*"
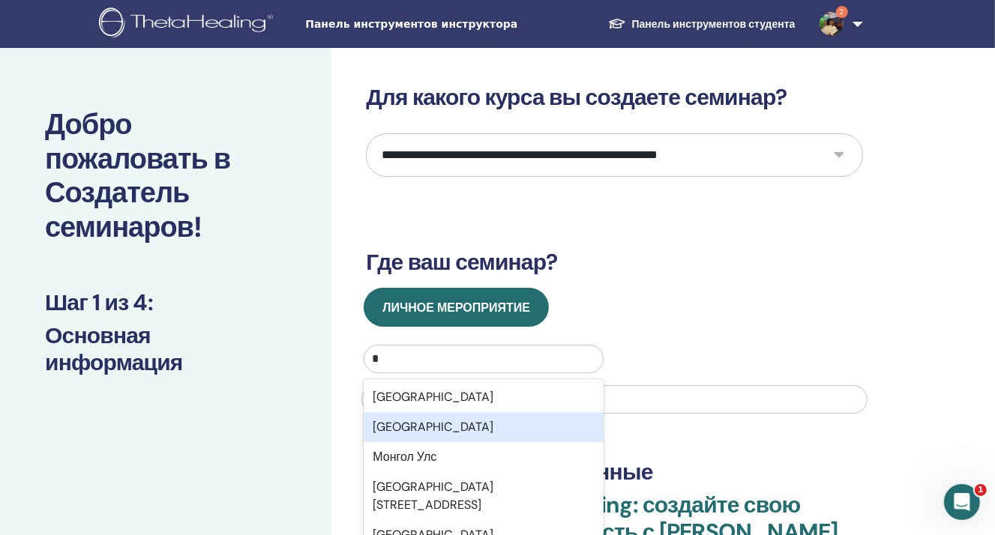
click at [448, 420] on div "[GEOGRAPHIC_DATA]" at bounding box center [483, 427] width 239 height 30
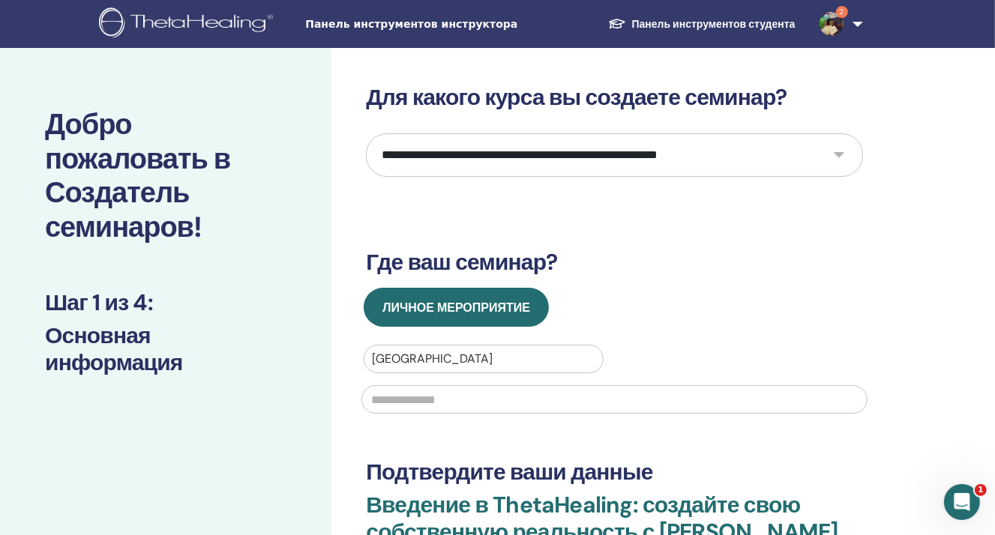
click at [424, 408] on input "text" at bounding box center [614, 399] width 506 height 28
type input "*"
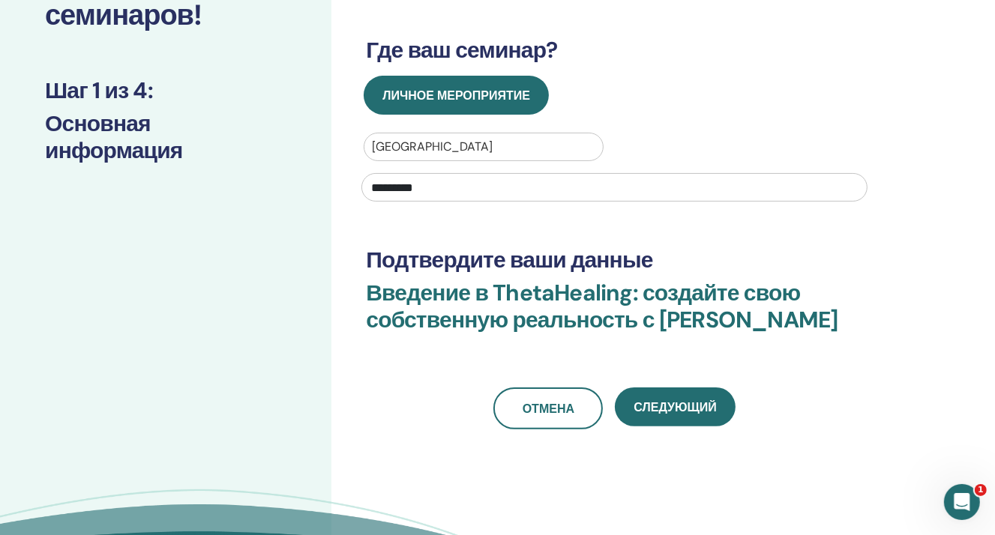
scroll to position [225, 0]
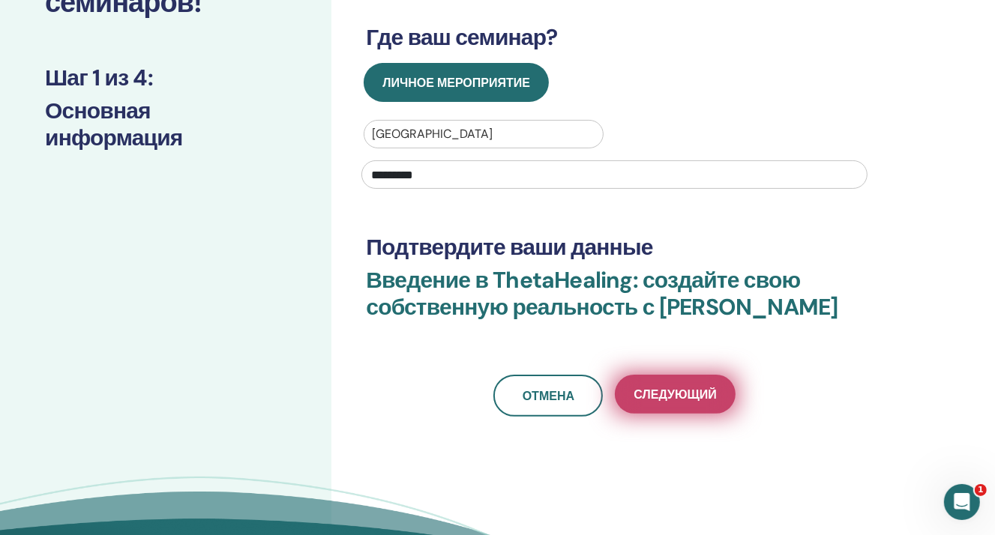
type input "*********"
click at [636, 414] on button "Следующий" at bounding box center [675, 394] width 120 height 39
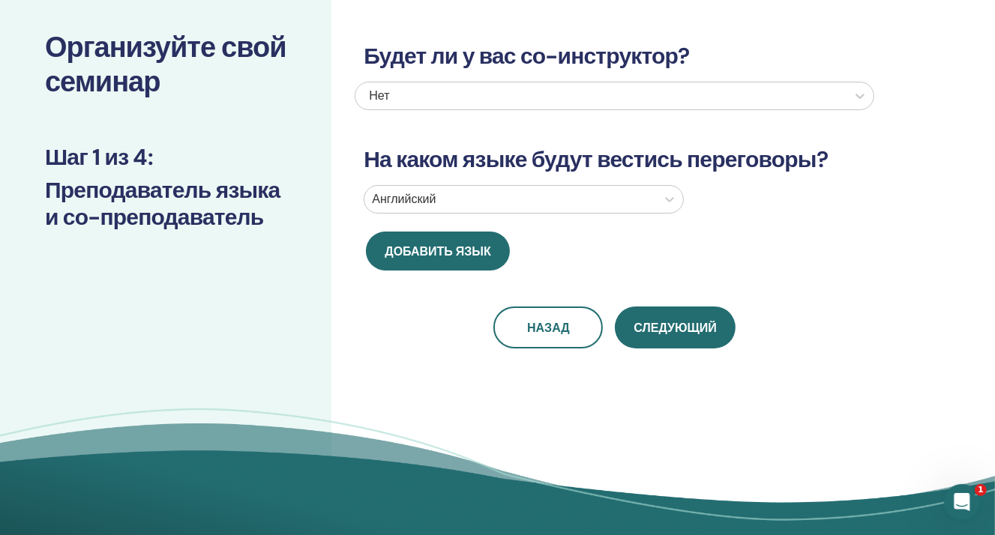
scroll to position [75, 0]
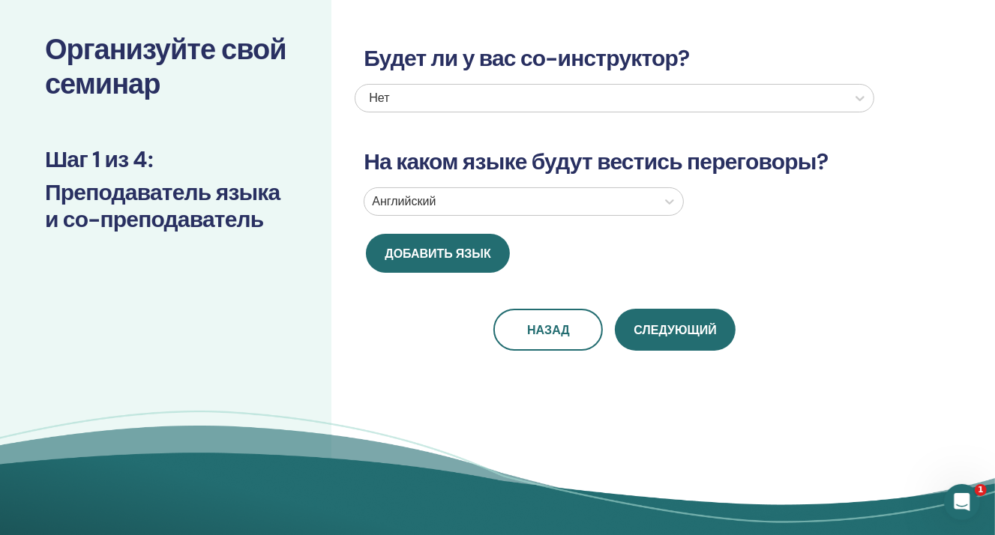
click at [513, 211] on div at bounding box center [510, 201] width 277 height 21
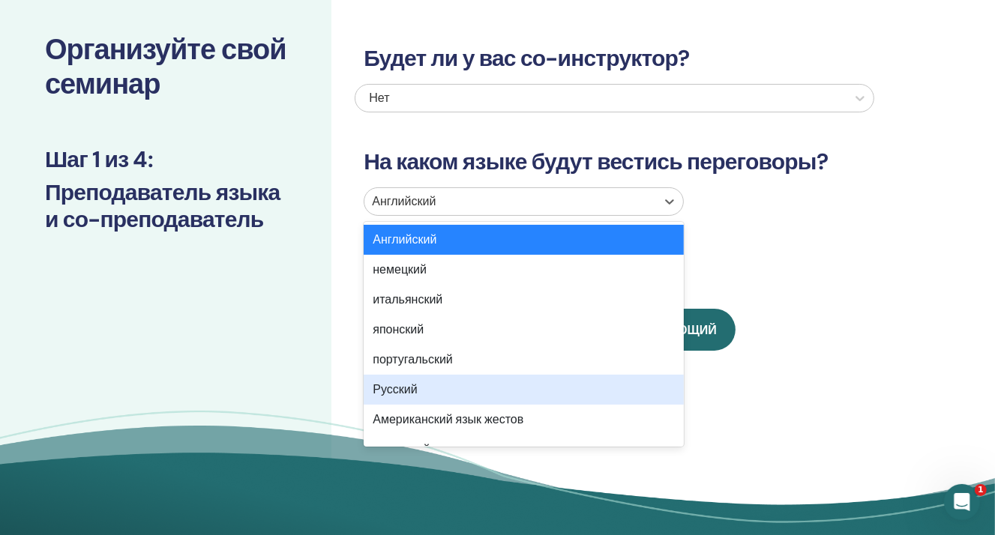
click at [438, 394] on div "Русский" at bounding box center [524, 390] width 320 height 30
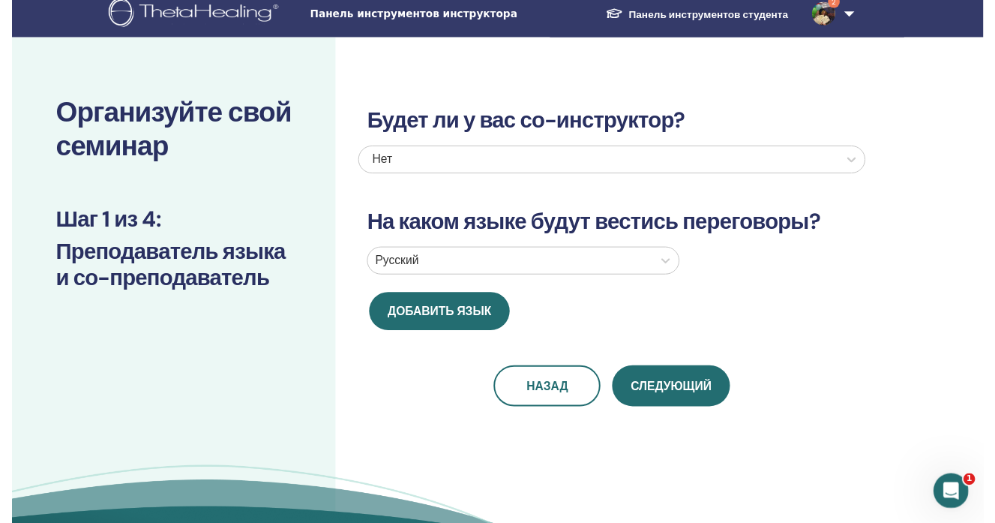
scroll to position [0, 0]
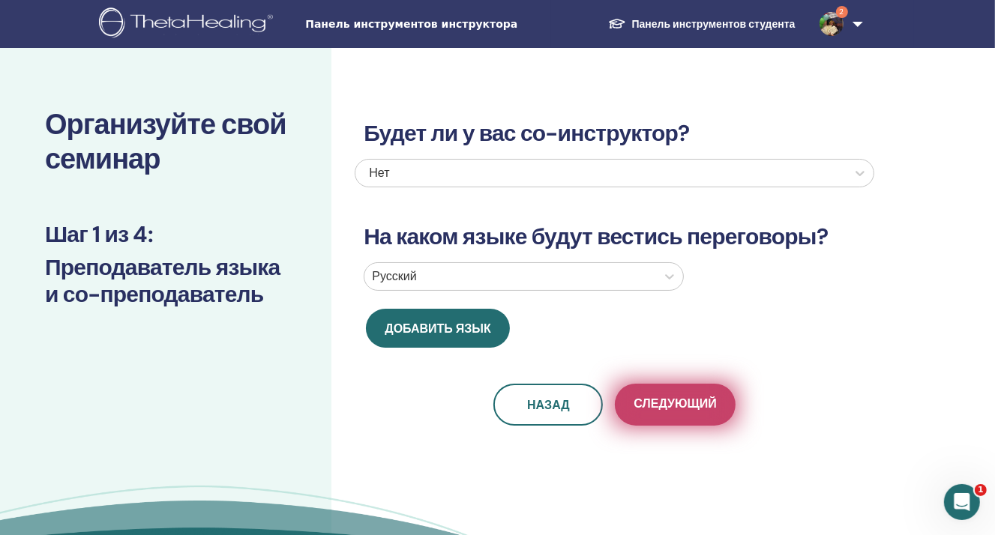
click at [644, 409] on font "Следующий" at bounding box center [675, 404] width 82 height 16
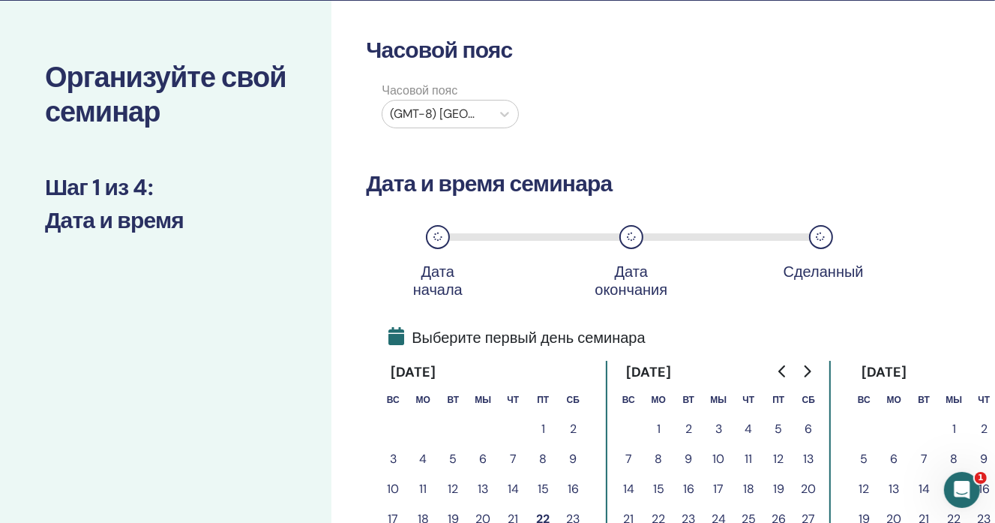
scroll to position [150, 0]
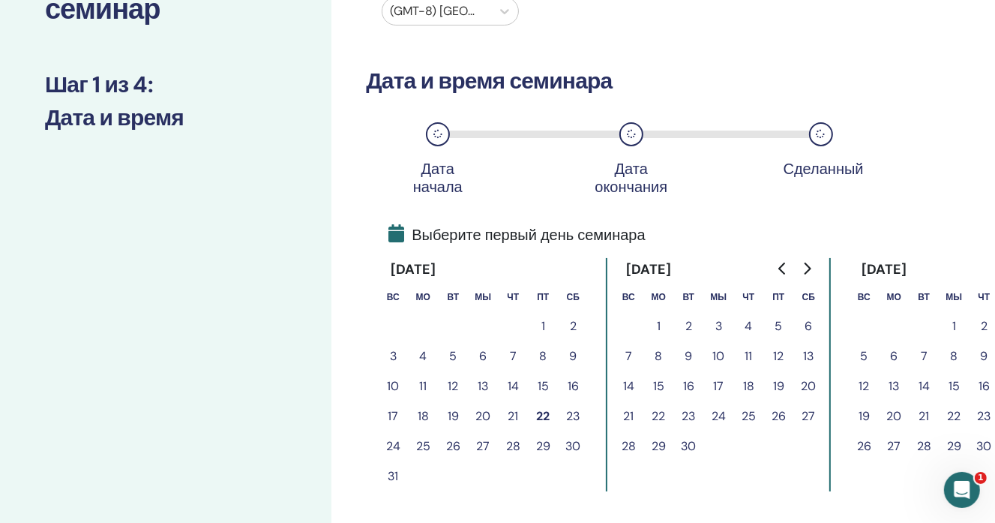
click at [420, 445] on font "25" at bounding box center [423, 446] width 14 height 16
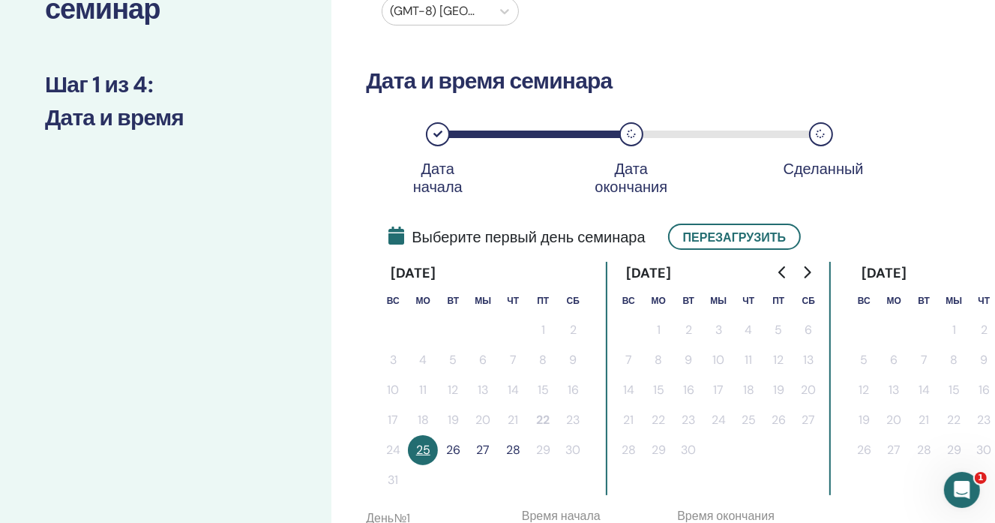
click at [446, 445] on font "26" at bounding box center [453, 450] width 14 height 16
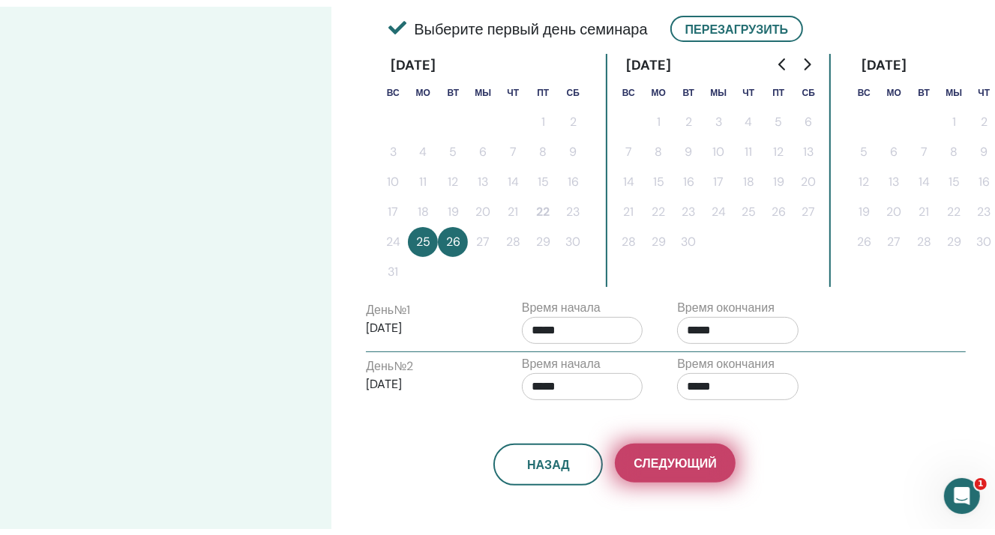
scroll to position [375, 0]
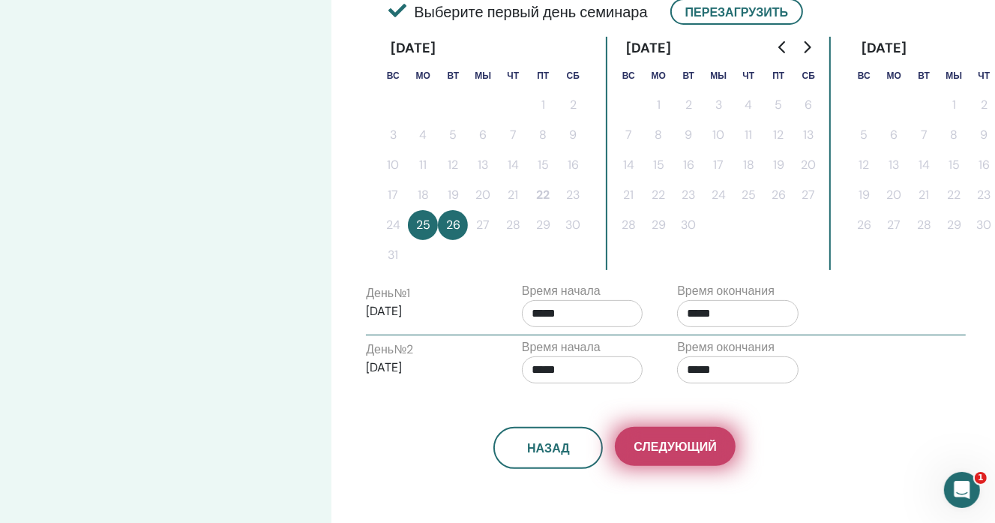
click at [649, 451] on font "Следующий" at bounding box center [675, 447] width 82 height 16
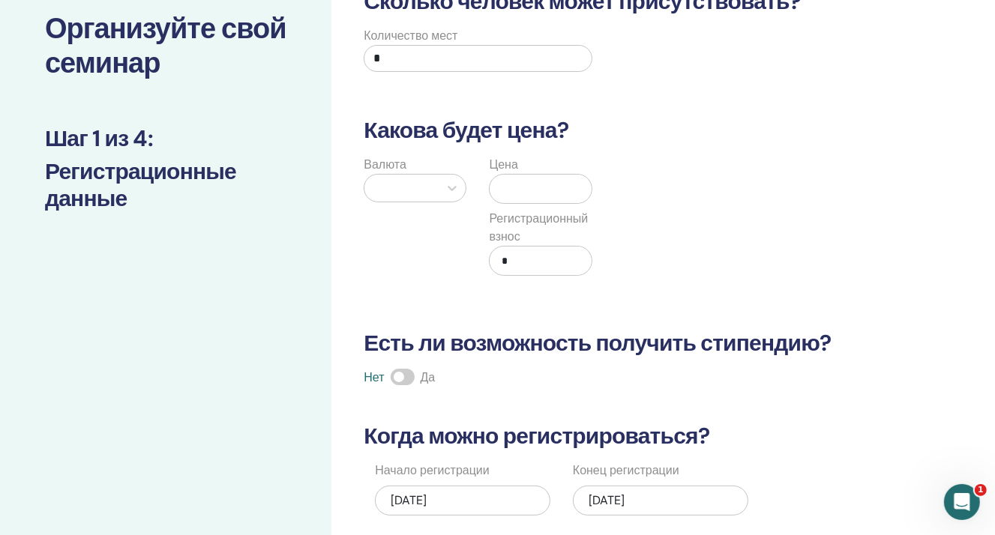
scroll to position [75, 0]
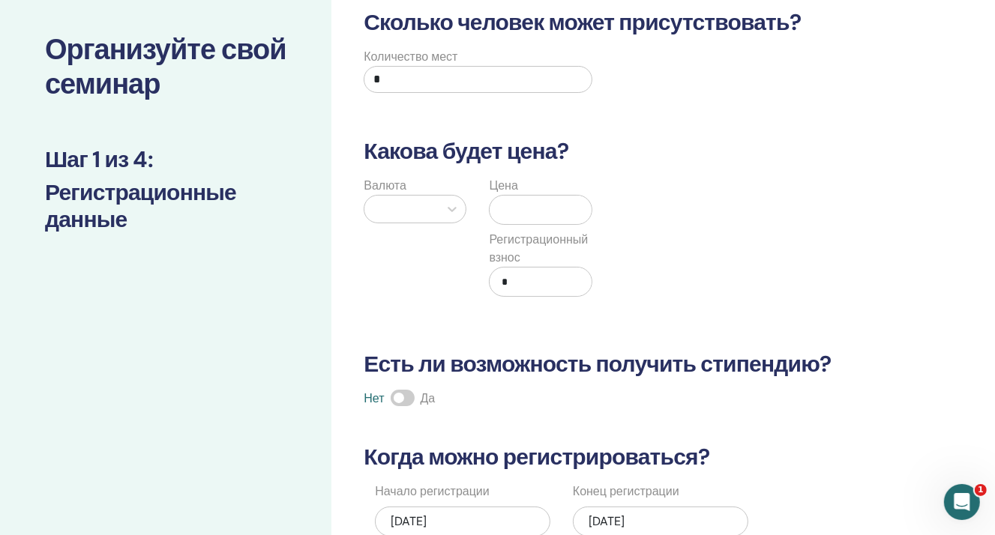
click at [416, 79] on input "*" at bounding box center [478, 79] width 228 height 27
type input "*"
click at [395, 205] on div at bounding box center [401, 209] width 59 height 21
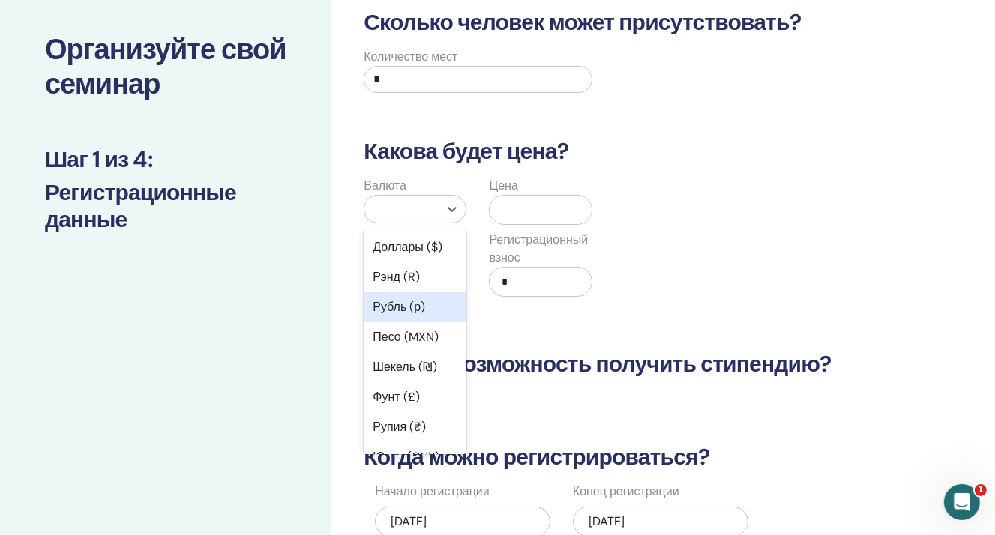
drag, startPoint x: 404, startPoint y: 310, endPoint x: 465, endPoint y: 268, distance: 74.3
click at [404, 311] on font "Рубль (р)" at bounding box center [399, 307] width 52 height 16
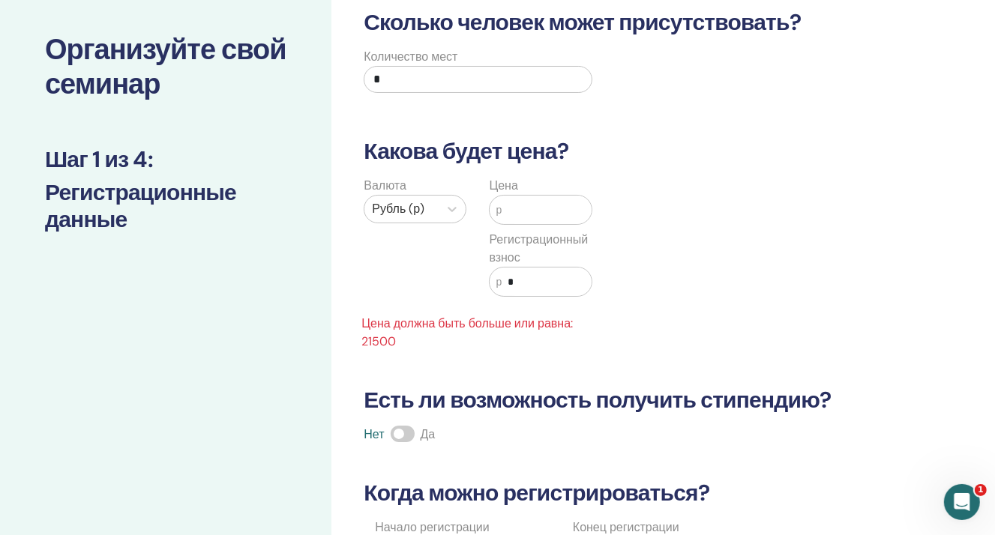
click at [522, 211] on input "text" at bounding box center [546, 210] width 89 height 28
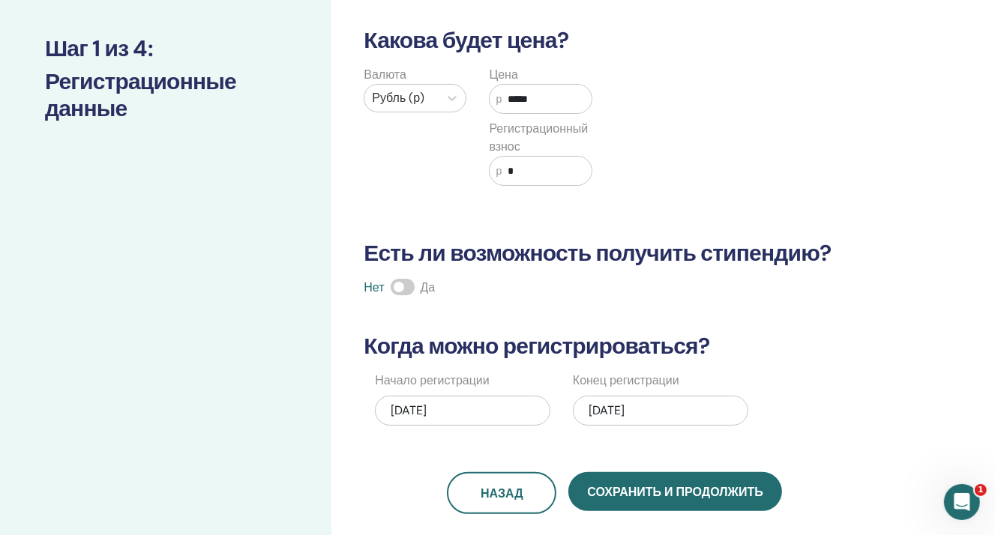
scroll to position [225, 0]
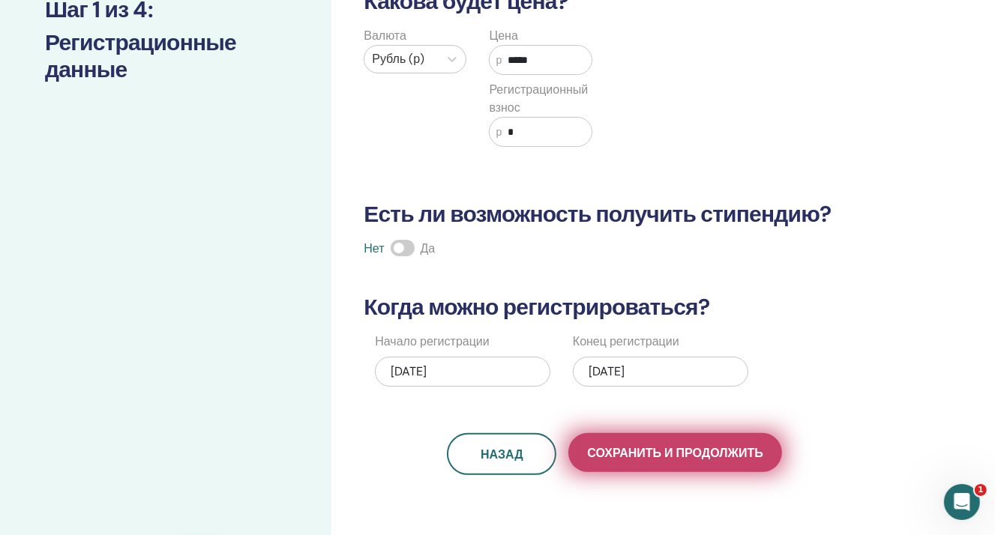
type input "*****"
click at [652, 453] on font "Сохранить и продолжить" at bounding box center [674, 453] width 175 height 16
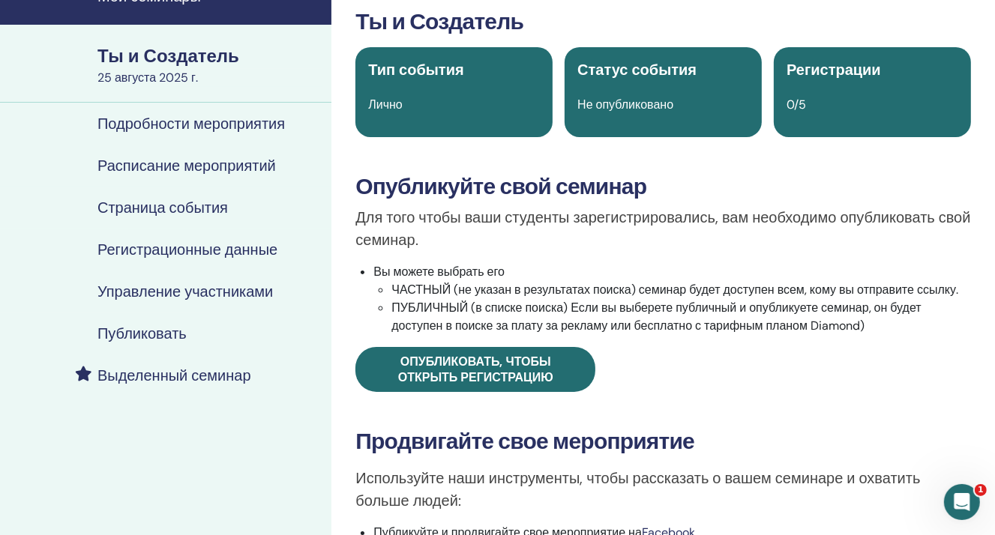
scroll to position [75, 0]
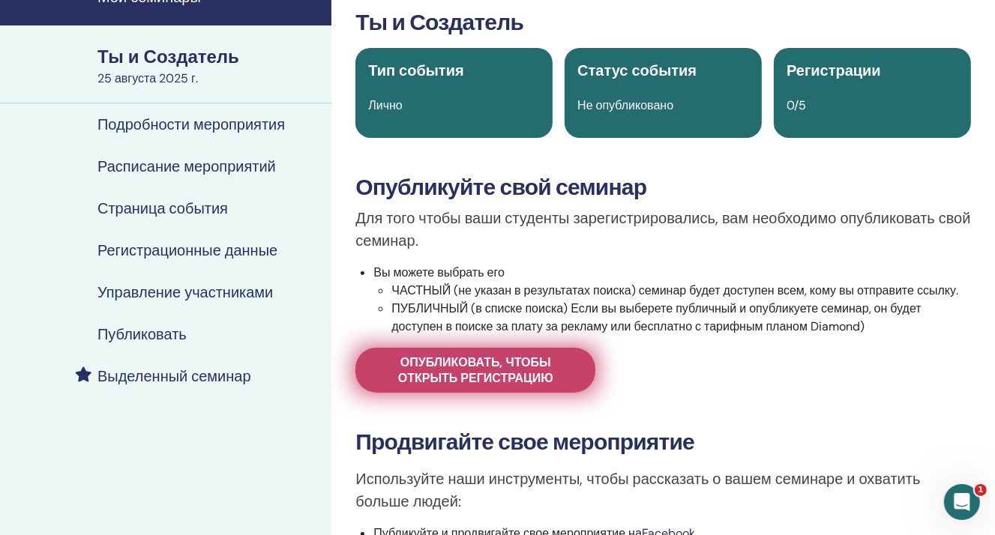
click at [462, 374] on font "Опубликовать, чтобы открыть регистрацию" at bounding box center [475, 370] width 155 height 31
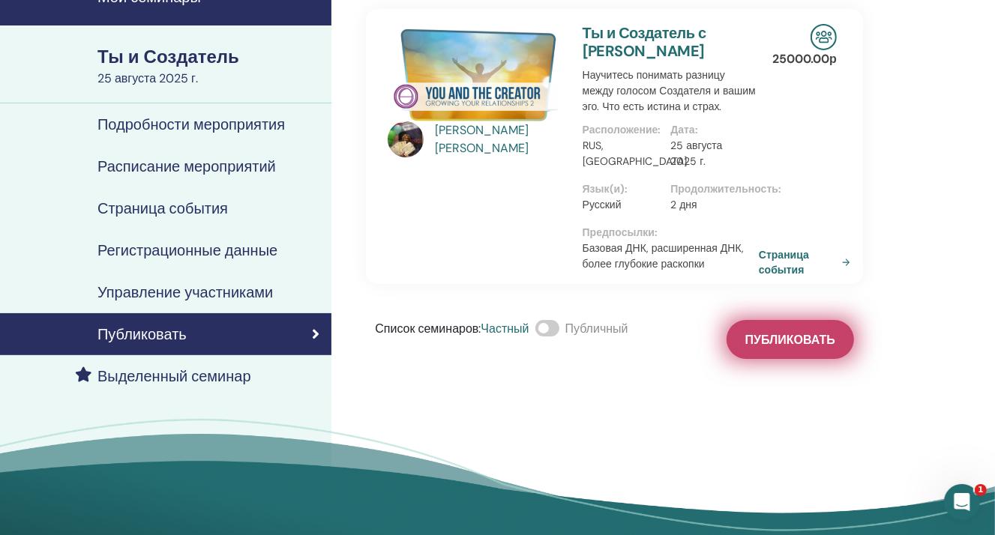
click at [738, 340] on button "Публиковать" at bounding box center [789, 339] width 127 height 39
